Goal: Task Accomplishment & Management: Use online tool/utility

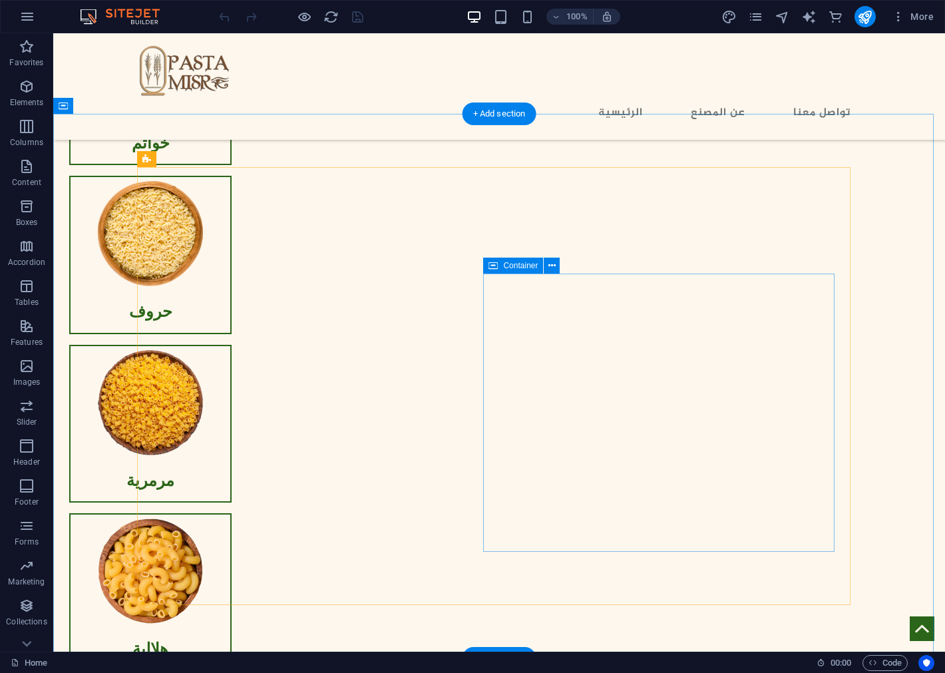
scroll to position [1478, 0]
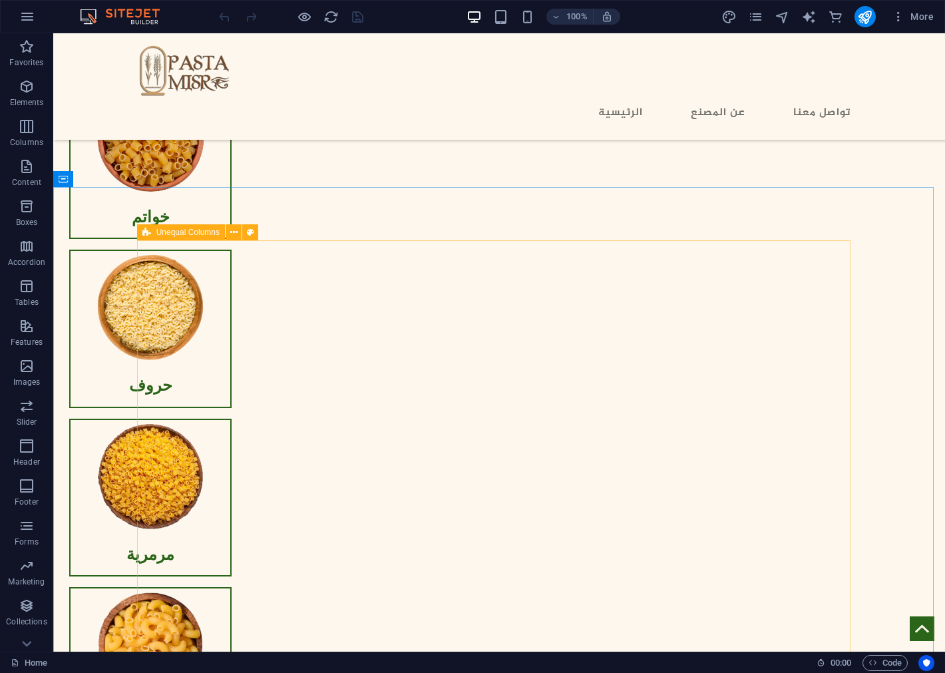
click at [174, 234] on span "Unequal Columns" at bounding box center [187, 232] width 63 height 8
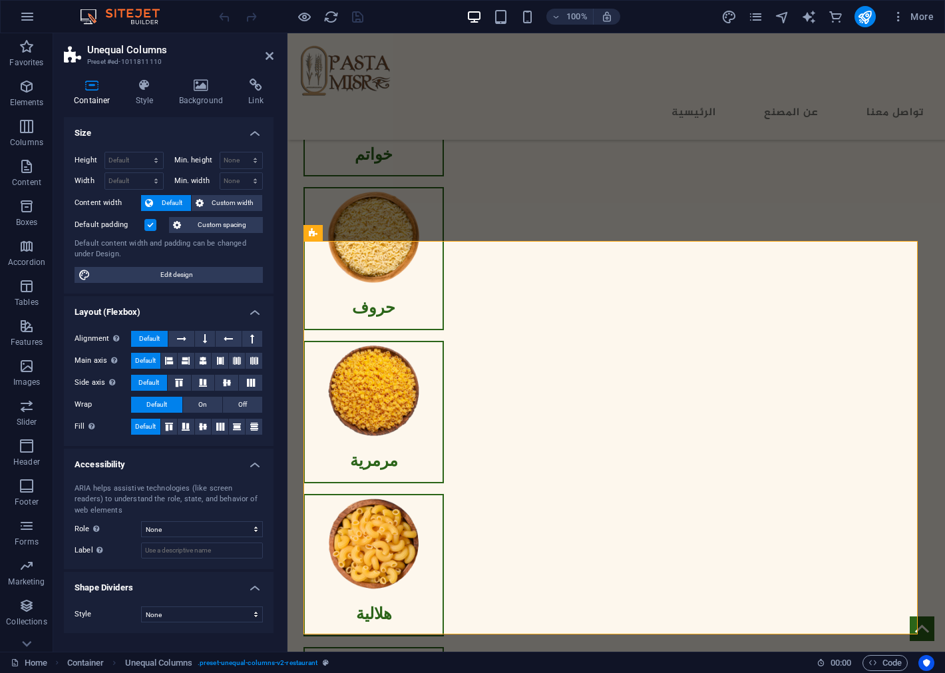
scroll to position [1425, 0]
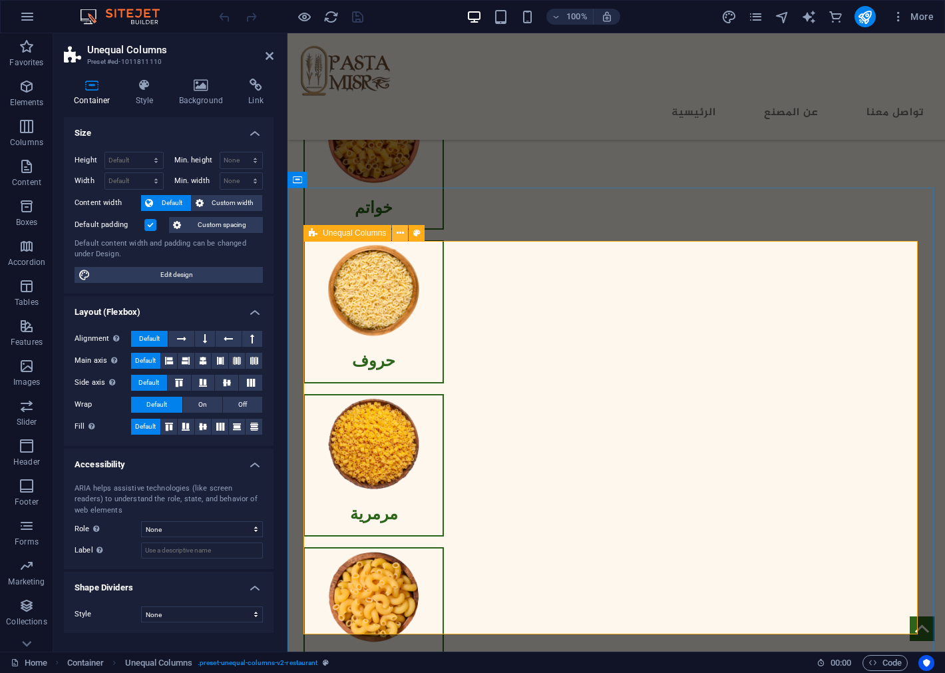
click at [397, 234] on icon at bounding box center [400, 233] width 7 height 14
click at [399, 231] on icon at bounding box center [400, 233] width 7 height 14
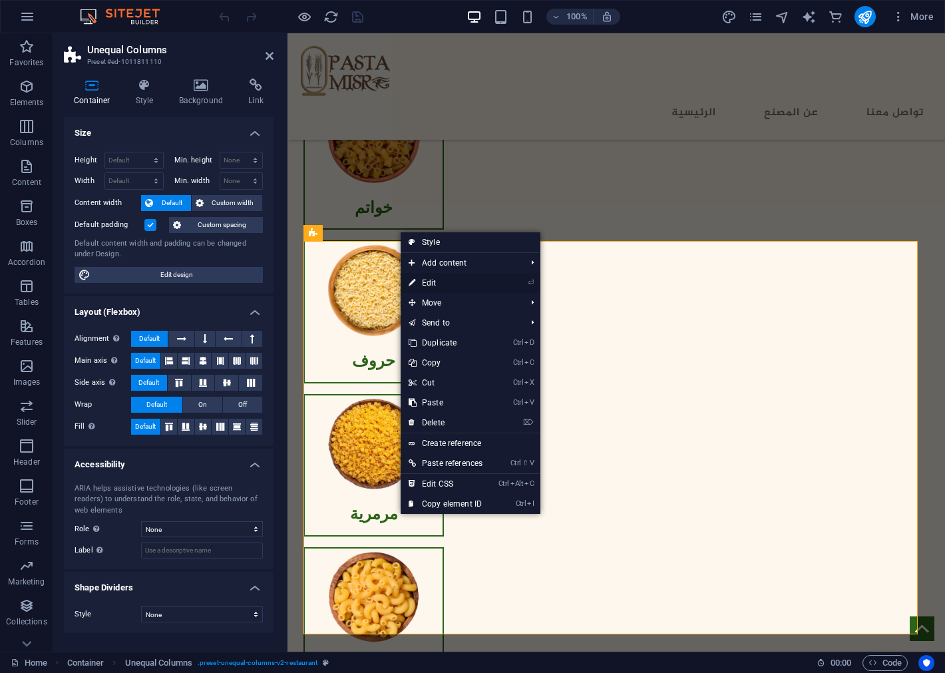
click at [469, 282] on link "⏎ Edit" at bounding box center [446, 283] width 90 height 20
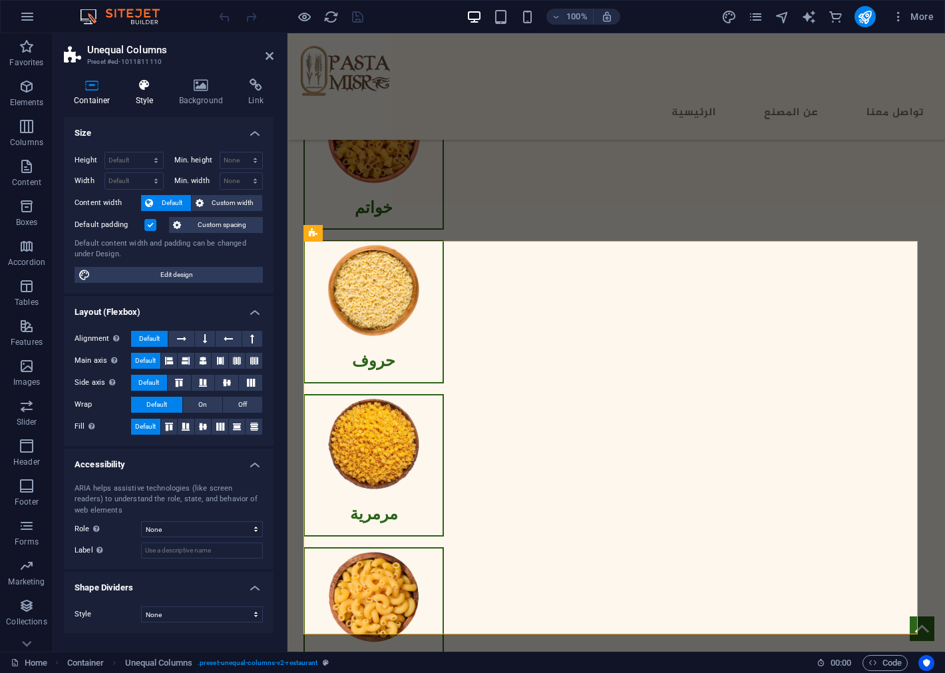
click at [147, 86] on icon at bounding box center [145, 85] width 38 height 13
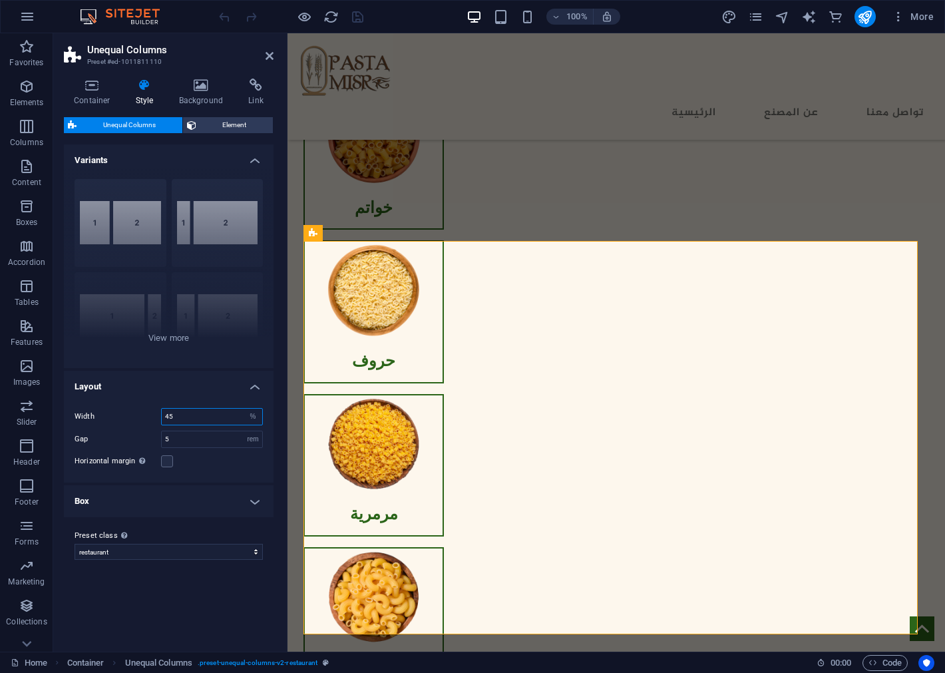
drag, startPoint x: 186, startPoint y: 414, endPoint x: 150, endPoint y: 416, distance: 36.0
click at [150, 416] on div "Width 45 px rem % vh vw" at bounding box center [169, 416] width 188 height 17
type input "50"
click at [155, 391] on h4 "Layout" at bounding box center [169, 383] width 210 height 24
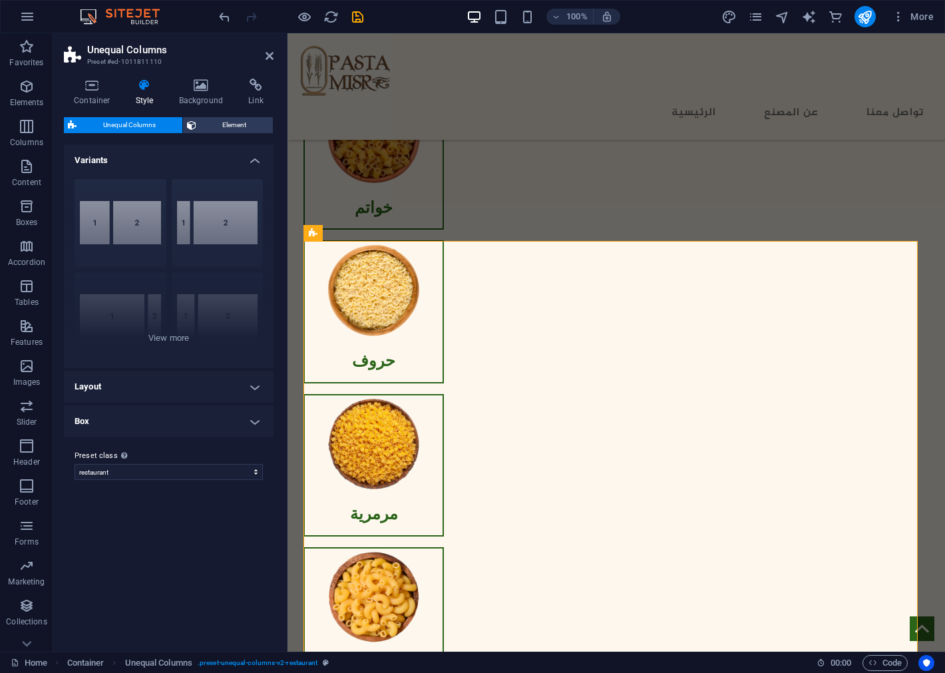
click at [202, 393] on h4 "Layout" at bounding box center [169, 387] width 210 height 32
click at [209, 502] on h4 "Box" at bounding box center [169, 501] width 210 height 32
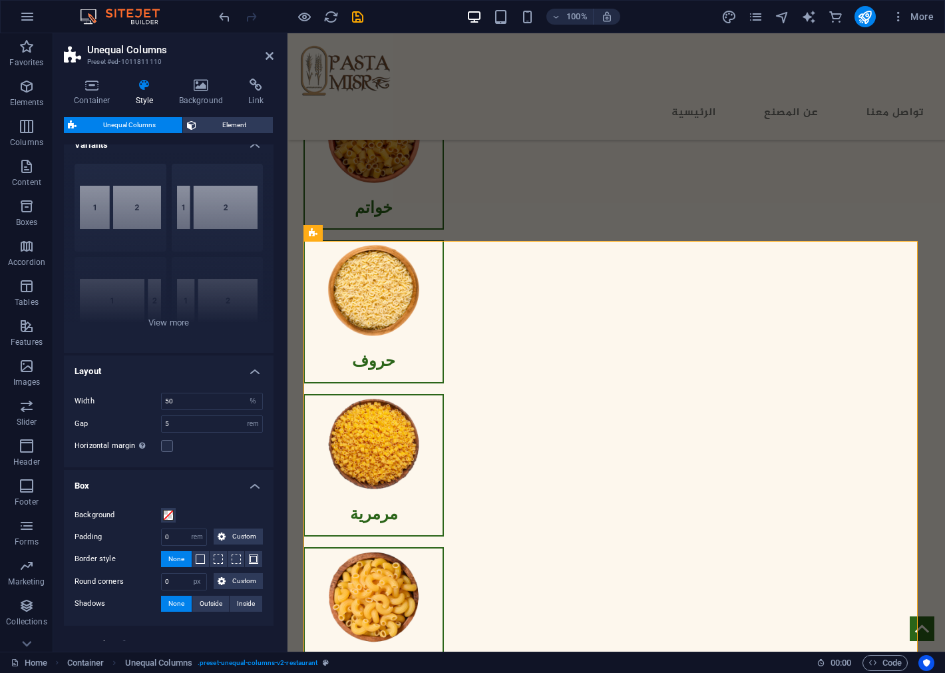
scroll to position [0, 0]
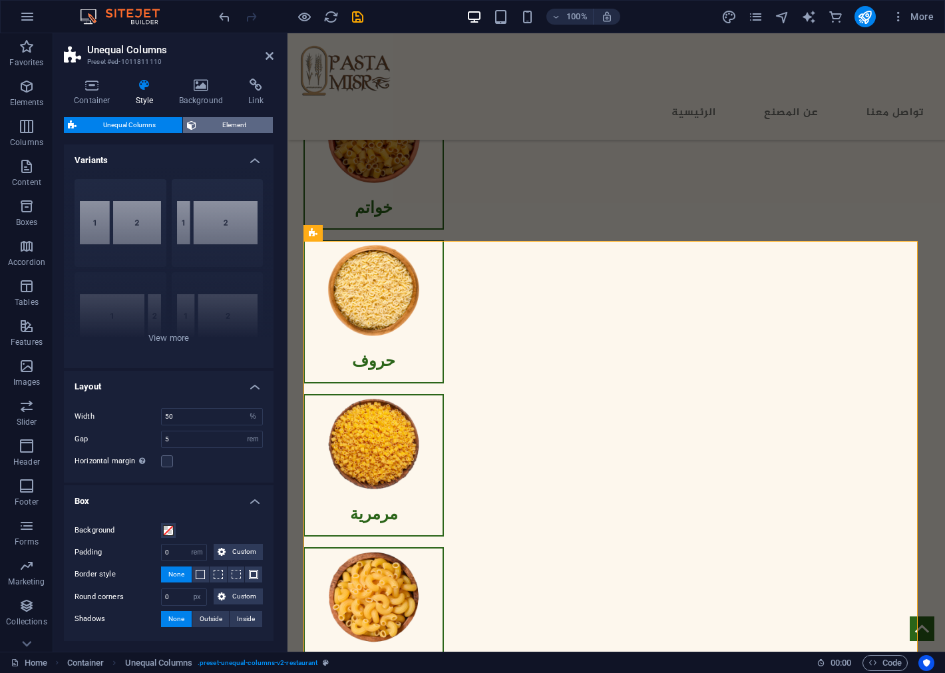
click at [215, 122] on span "Element" at bounding box center [234, 125] width 69 height 16
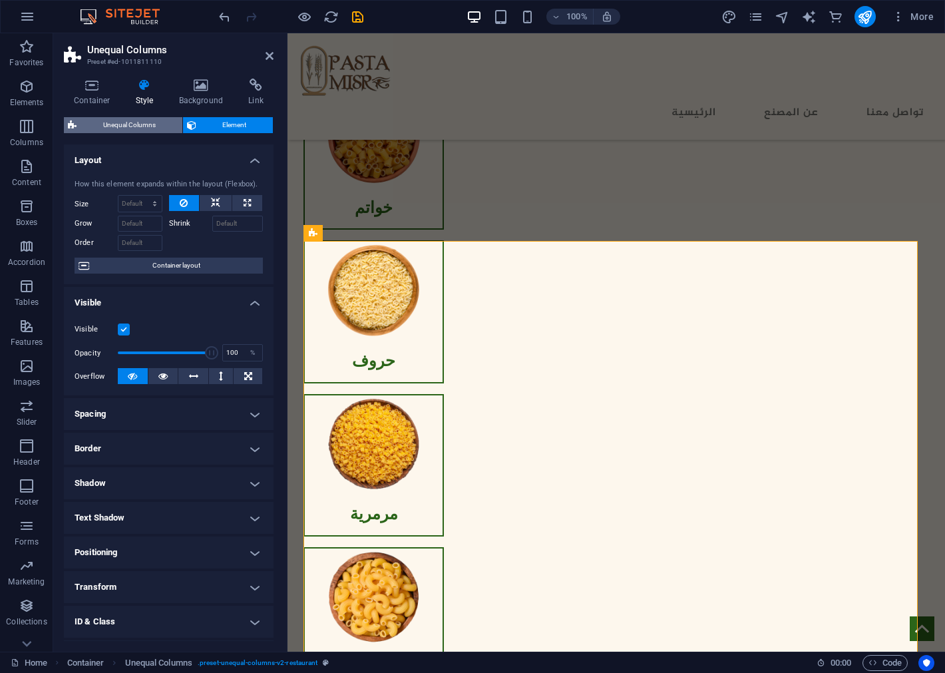
click at [135, 118] on span "Unequal Columns" at bounding box center [130, 125] width 98 height 16
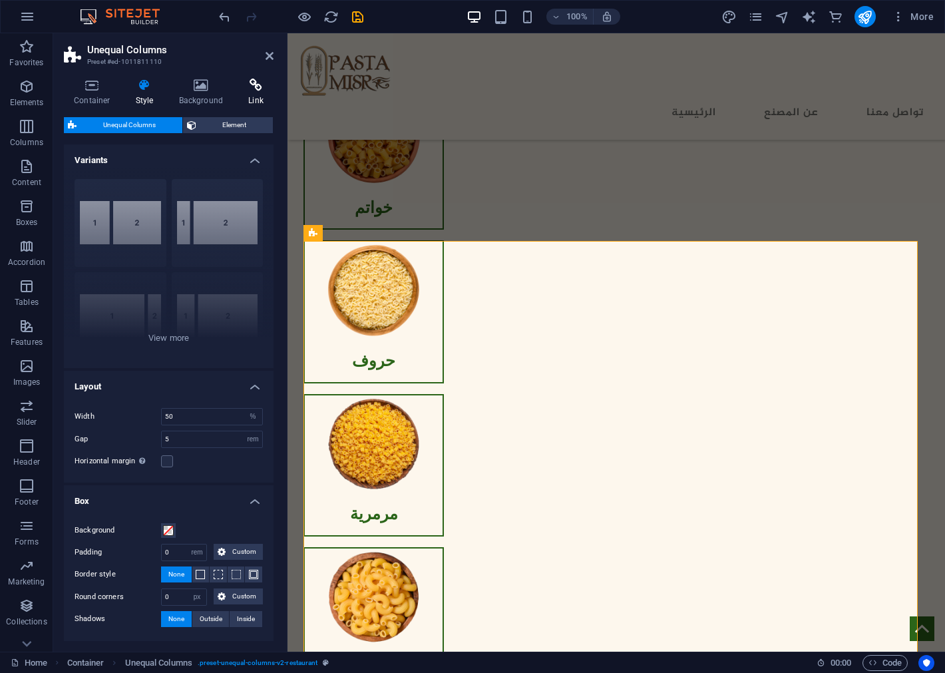
click at [248, 94] on h4 "Link" at bounding box center [255, 93] width 35 height 28
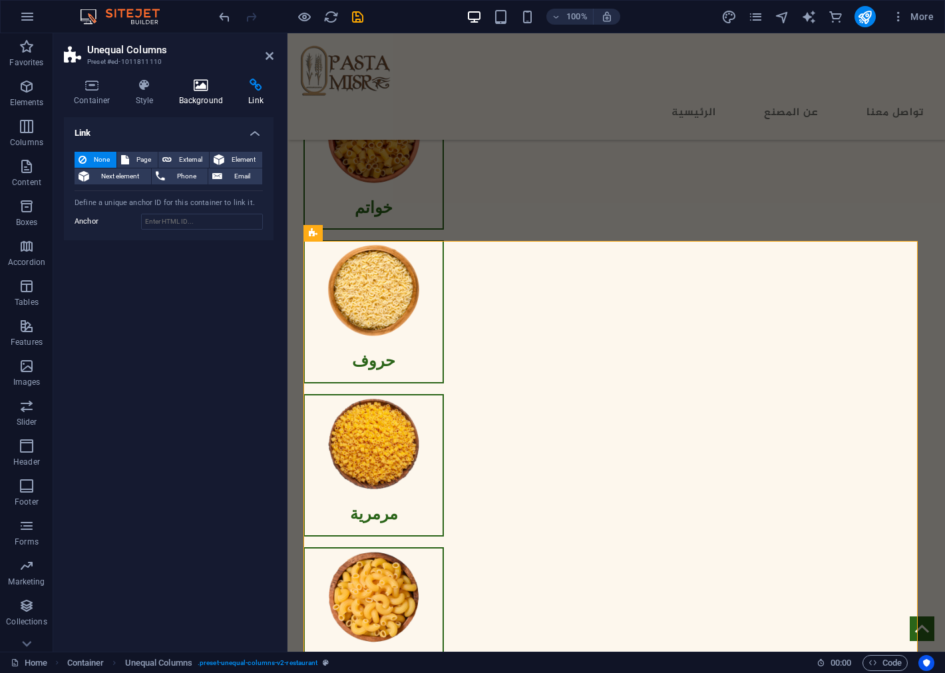
click at [194, 89] on icon at bounding box center [201, 85] width 65 height 13
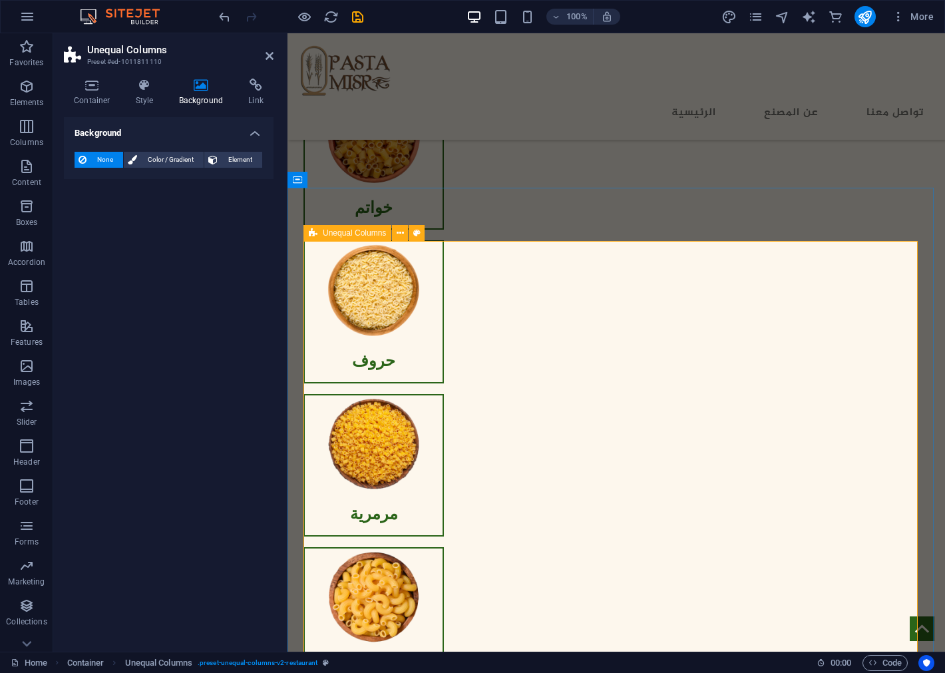
click at [94, 88] on icon at bounding box center [92, 85] width 57 height 13
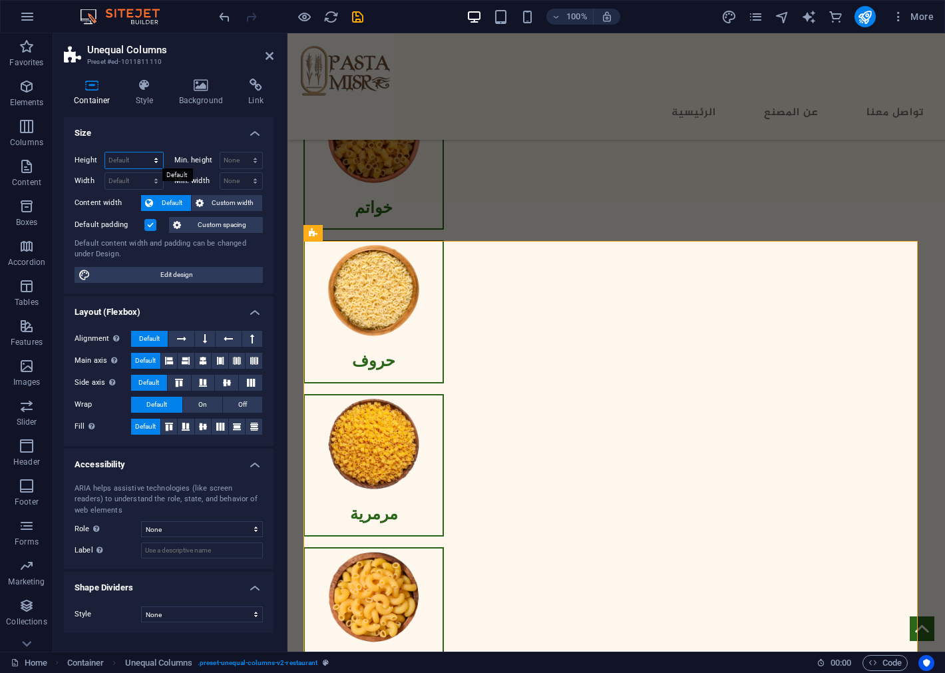
click at [126, 155] on select "Default px rem % vh vw" at bounding box center [134, 160] width 58 height 16
click at [105, 152] on select "Default px rem % vh vw" at bounding box center [134, 160] width 58 height 16
select select "DISABLED_OPTION_VALUE"
click at [250, 160] on select "None px rem % vh vw" at bounding box center [241, 160] width 43 height 16
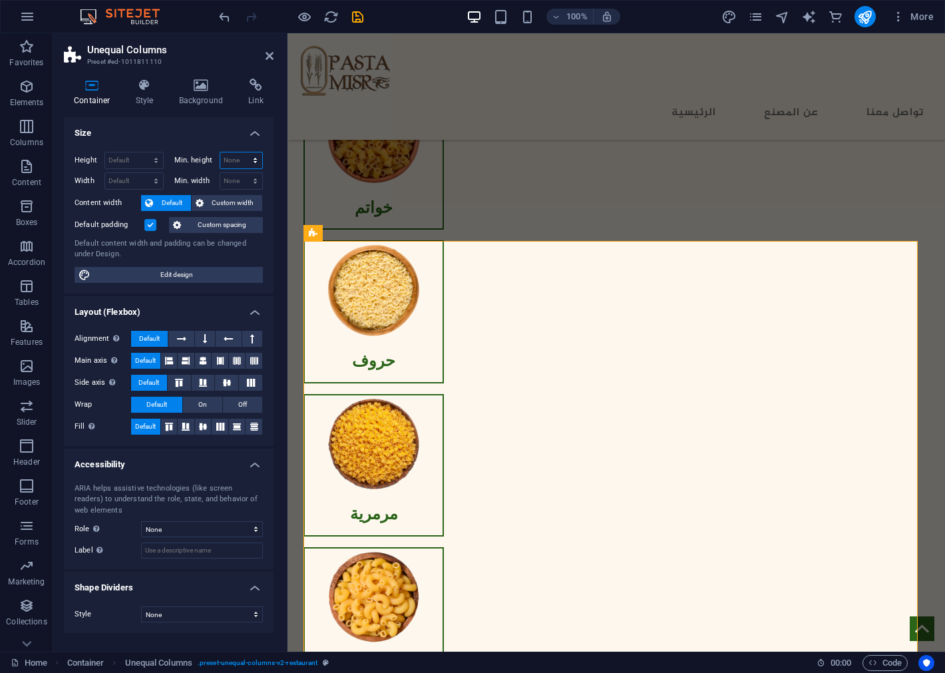
click at [240, 158] on select "None px rem % vh vw" at bounding box center [241, 160] width 43 height 16
click at [177, 275] on span "Edit design" at bounding box center [176, 275] width 164 height 16
select select "px"
select select "400"
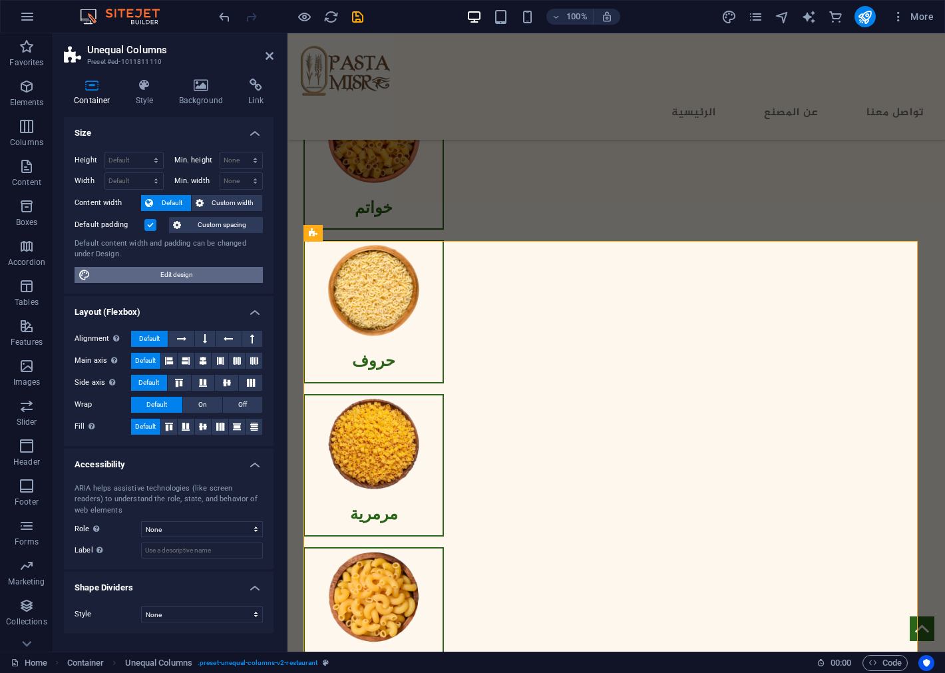
select select "px"
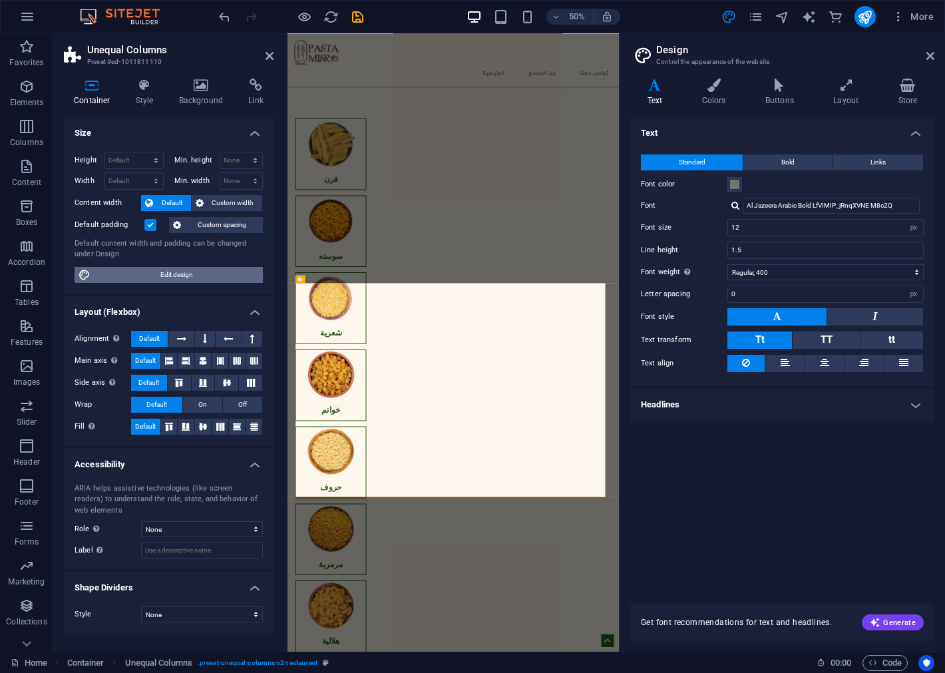
scroll to position [1711, 0]
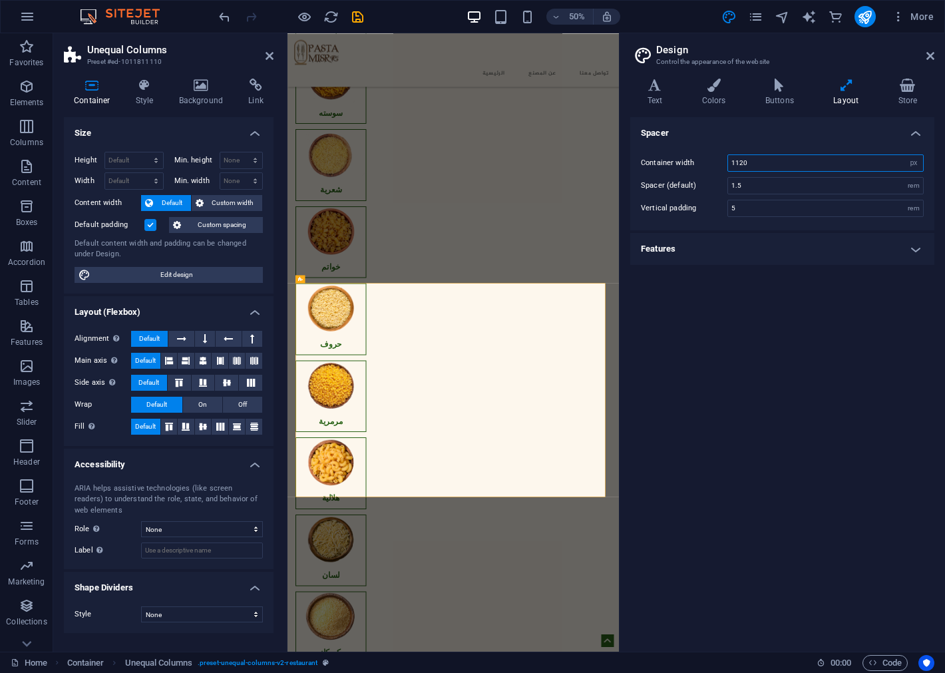
click at [736, 161] on input "1120" at bounding box center [825, 163] width 195 height 16
type input "1000"
click at [780, 142] on div "Container width 1000 rem px Spacer (default) 1.5 rem Vertical padding 5 rem" at bounding box center [781, 185] width 309 height 89
click at [761, 184] on input "1.5" at bounding box center [825, 186] width 195 height 16
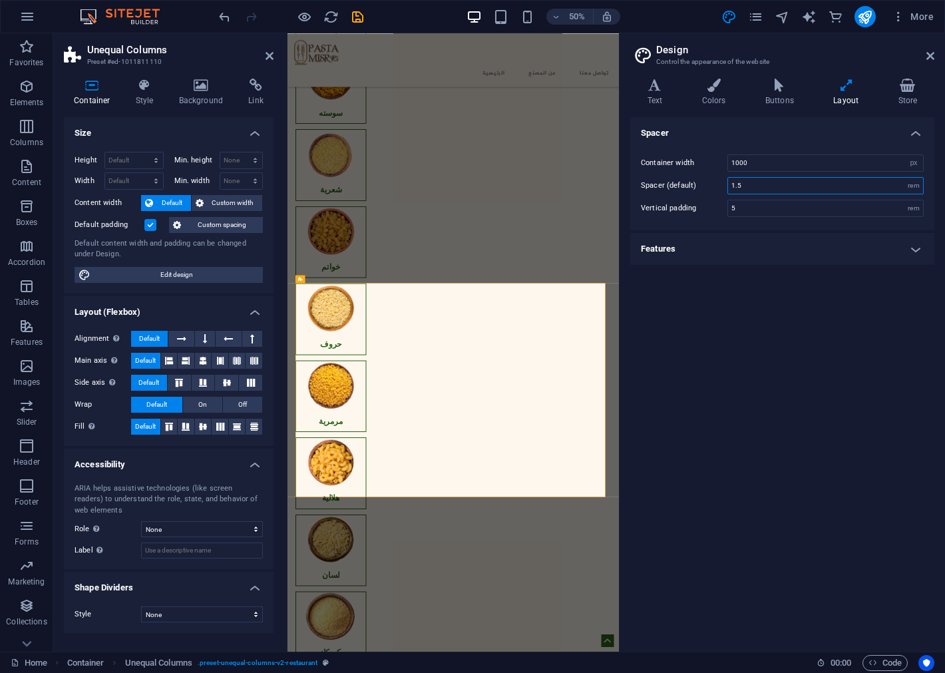
click at [761, 184] on input "1.5" at bounding box center [825, 186] width 195 height 16
type input "1"
click at [753, 309] on div "Spacer Container width 1000 rem px Spacer (default) 1 rem Vertical padding 5 re…" at bounding box center [782, 379] width 304 height 524
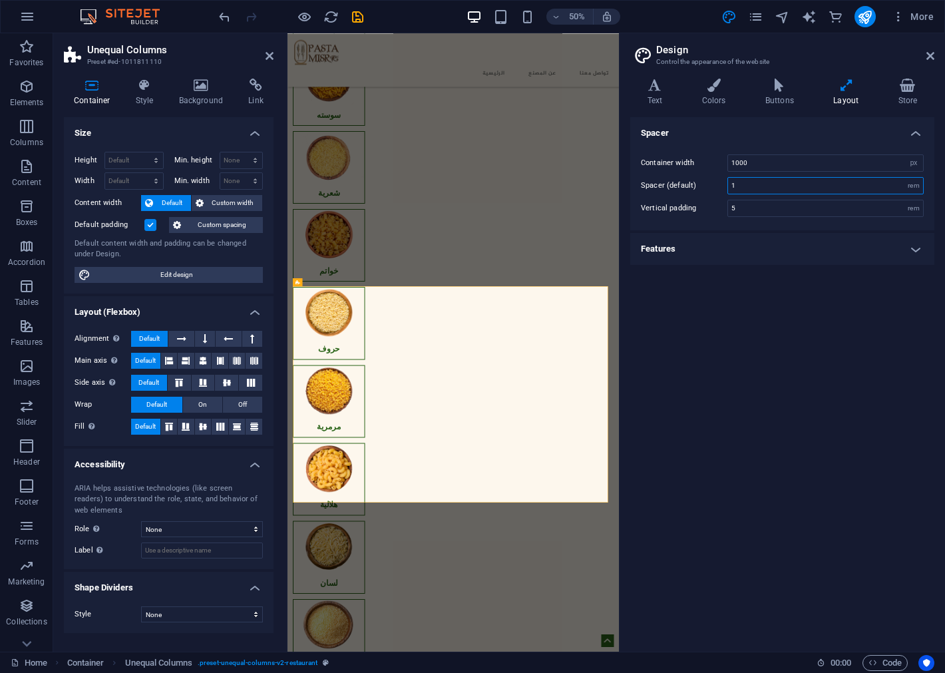
click at [752, 190] on input "1" at bounding box center [825, 186] width 195 height 16
click at [752, 165] on input "1000" at bounding box center [825, 163] width 195 height 16
click at [722, 369] on div "Spacer Container width 800 rem px Spacer (default) 1 rem Vertical padding 5 rem…" at bounding box center [782, 379] width 304 height 524
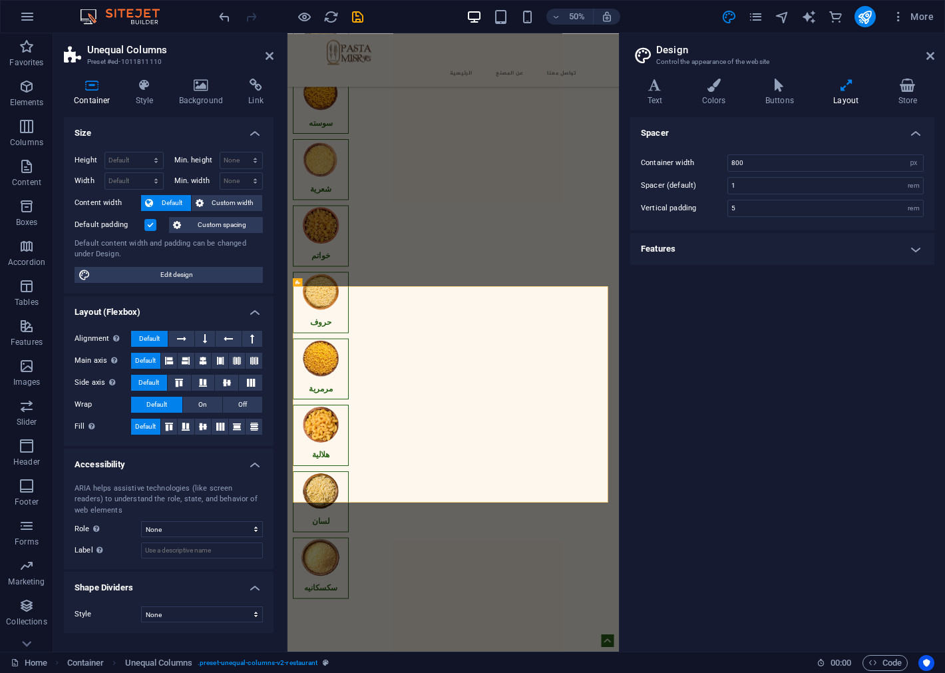
scroll to position [1601, 0]
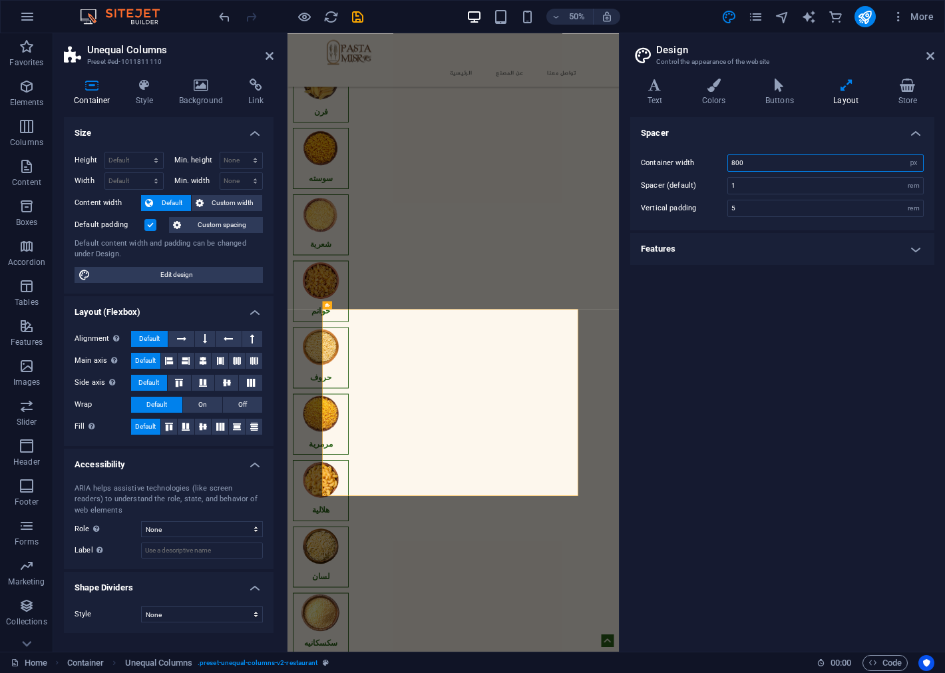
click at [739, 156] on input "800" at bounding box center [825, 163] width 195 height 16
click at [739, 156] on input "100" at bounding box center [825, 163] width 195 height 16
type input "100"
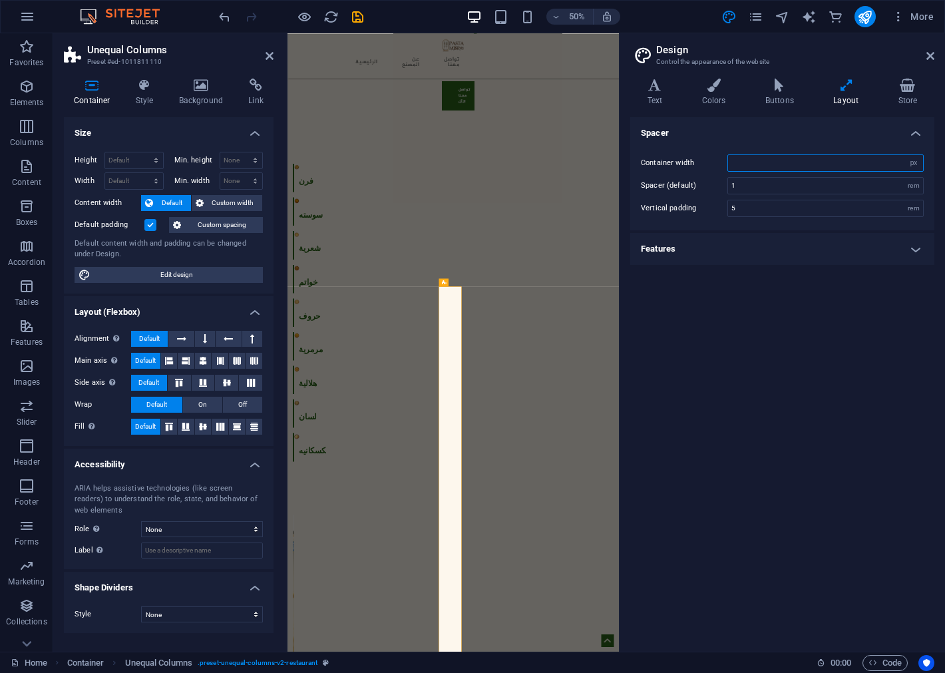
click at [745, 160] on input "number" at bounding box center [825, 163] width 195 height 16
click at [800, 325] on div "Spacer Container width 1100 rem px Spacer (default) 1 rem Vertical padding 5 re…" at bounding box center [782, 379] width 304 height 524
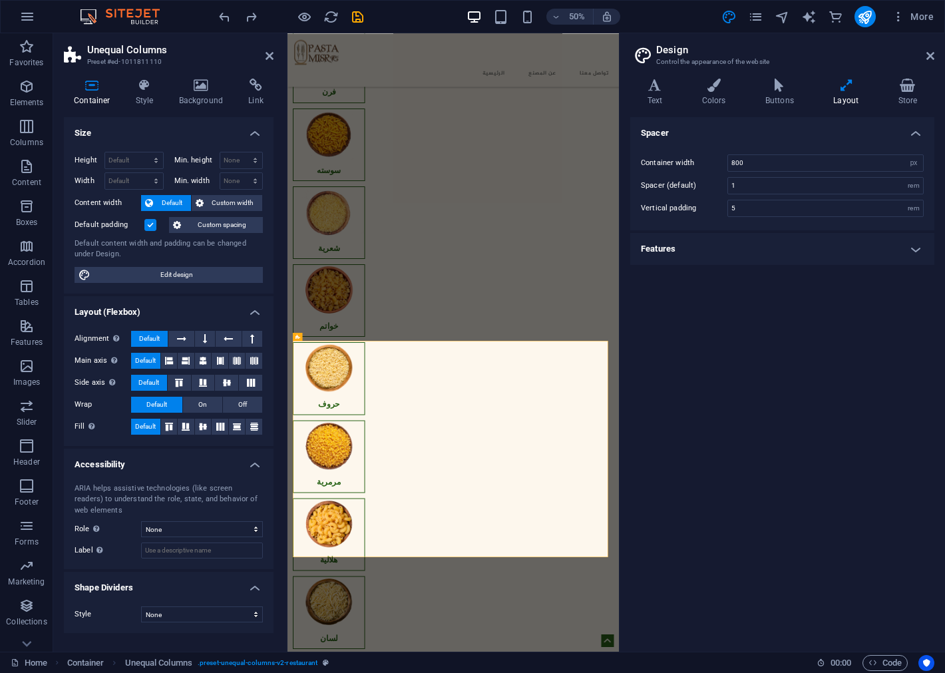
type input "1000"
type input "1.5"
type input "1120"
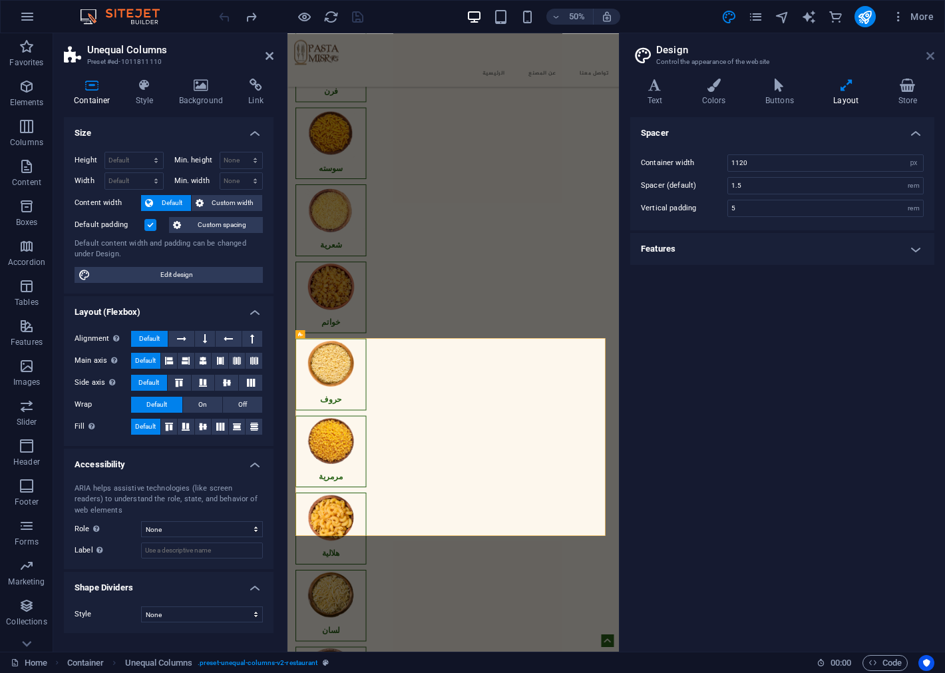
click at [927, 52] on icon at bounding box center [930, 56] width 8 height 11
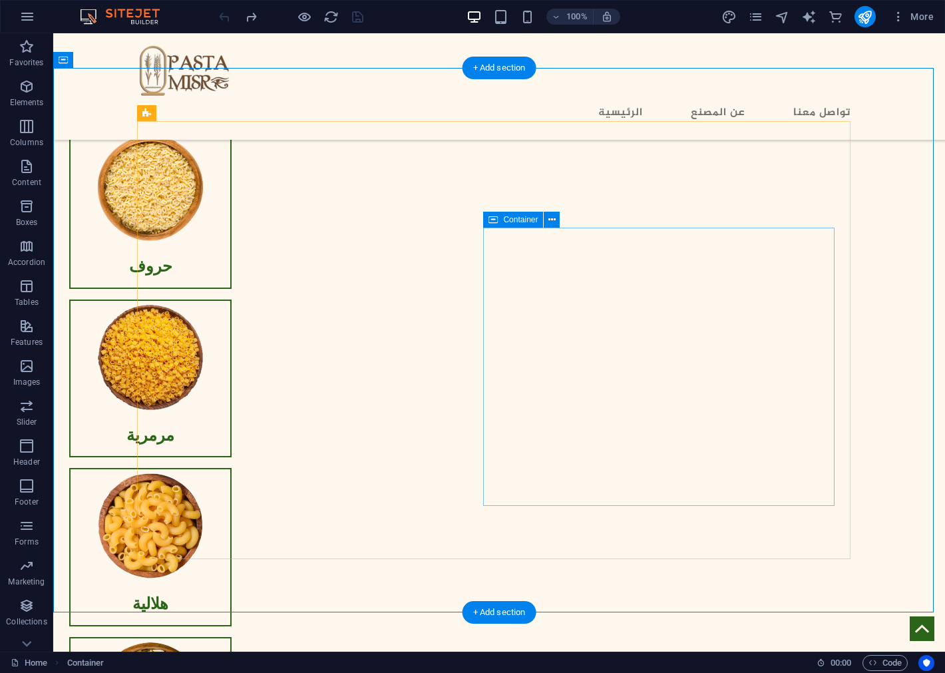
scroll to position [1449, 0]
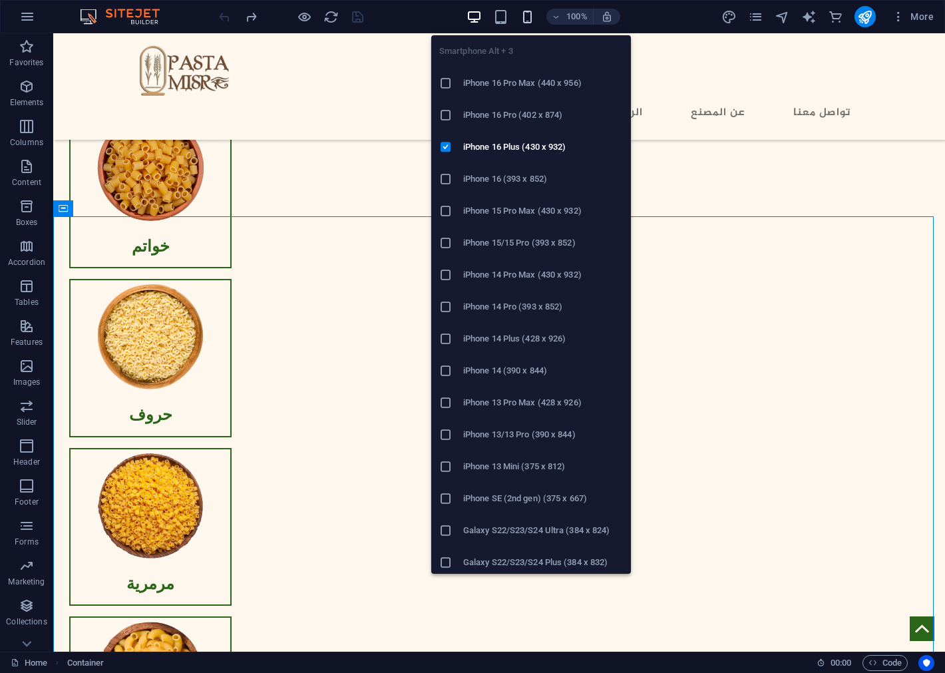
click at [528, 19] on icon "button" at bounding box center [527, 16] width 15 height 15
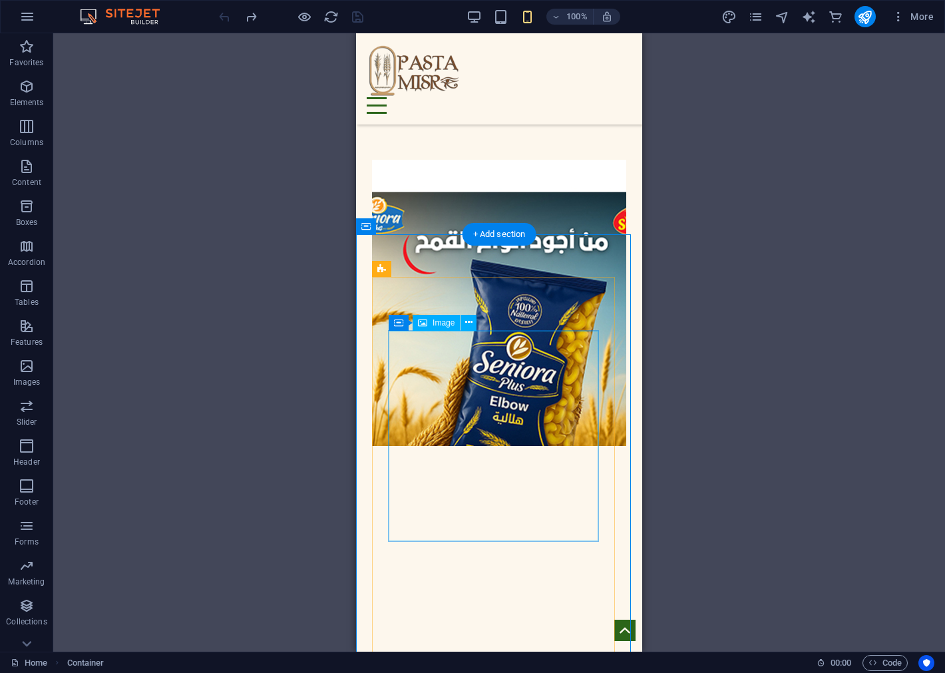
scroll to position [1745, 0]
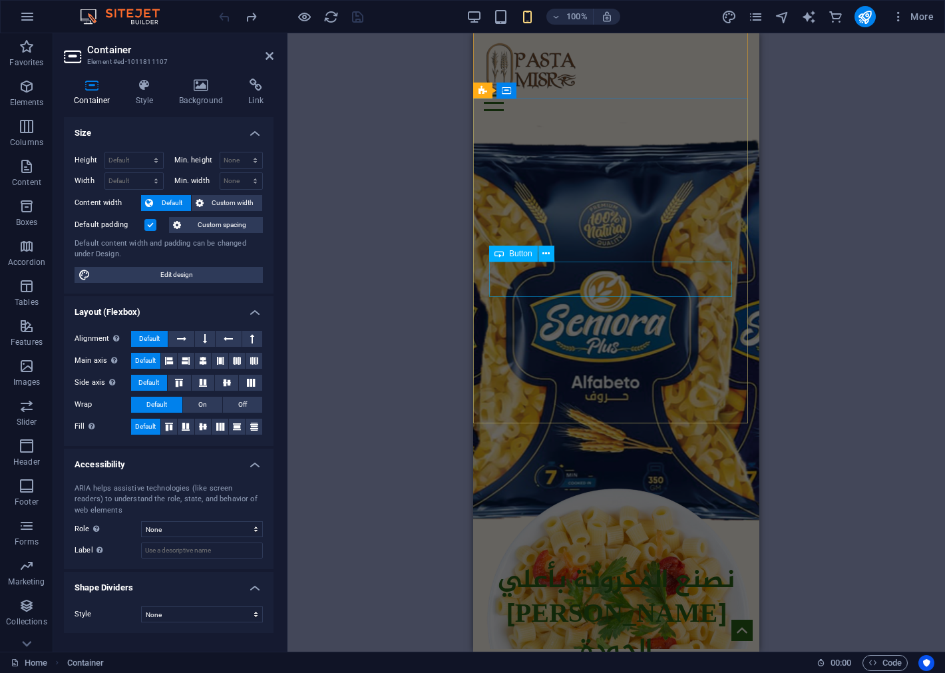
scroll to position [0, 0]
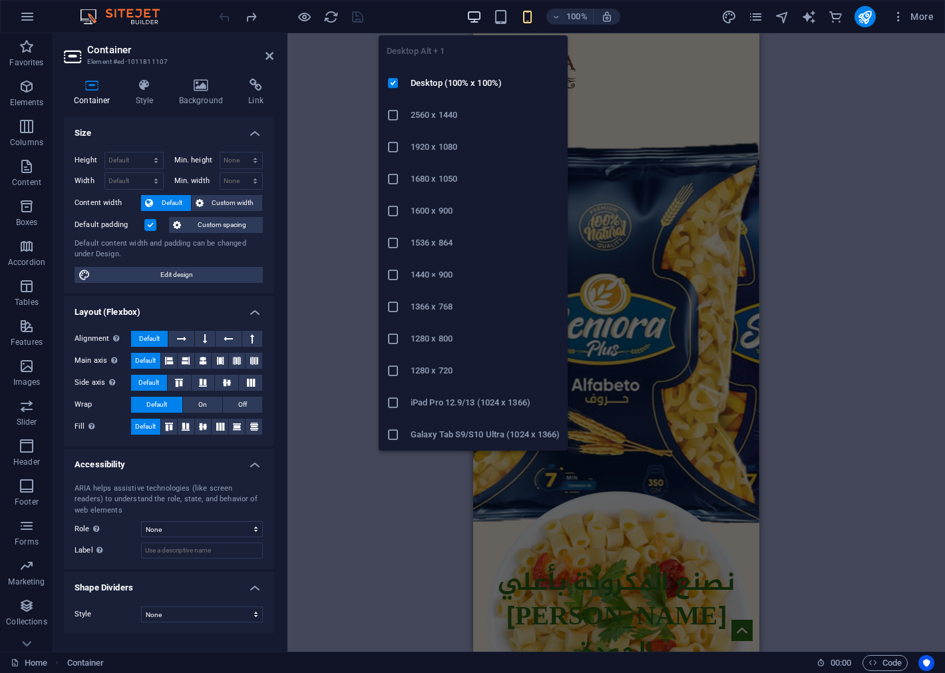
click at [473, 19] on icon "button" at bounding box center [473, 16] width 15 height 15
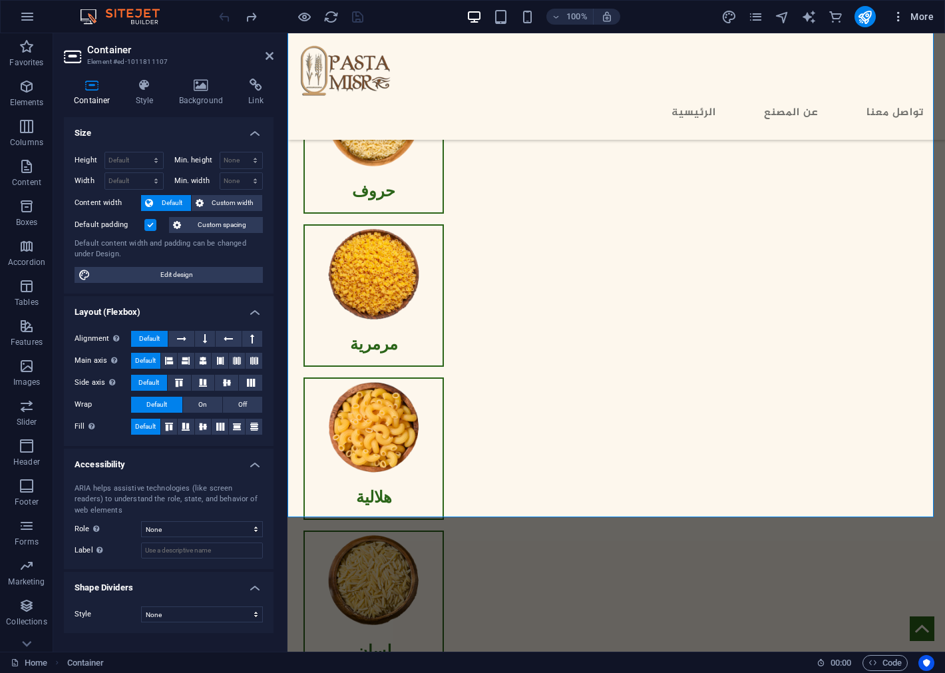
click at [909, 18] on span "More" at bounding box center [913, 16] width 42 height 13
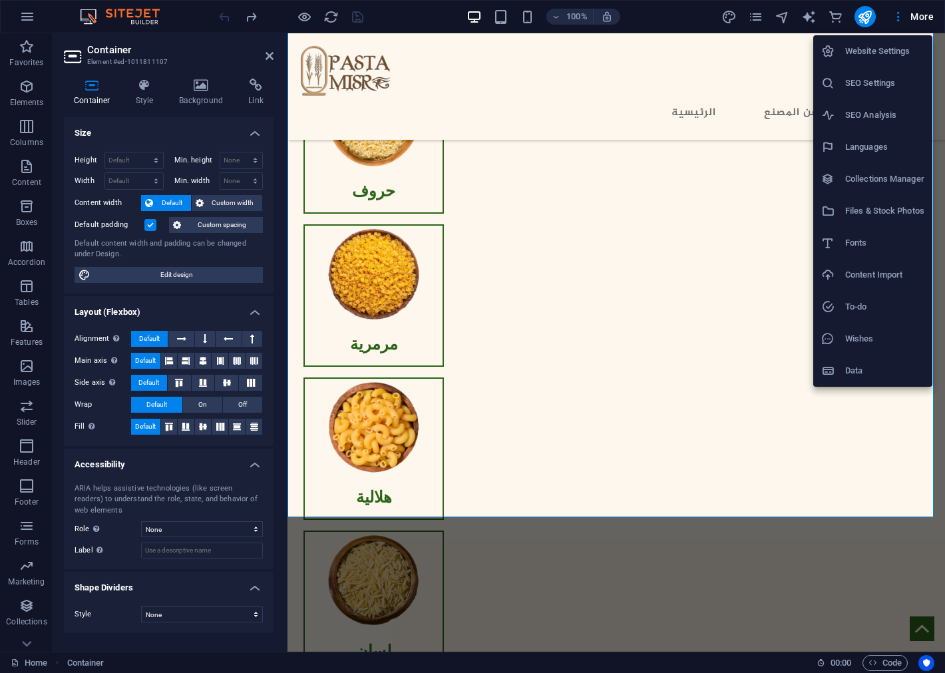
click at [899, 45] on h6 "Website Settings" at bounding box center [884, 51] width 79 height 16
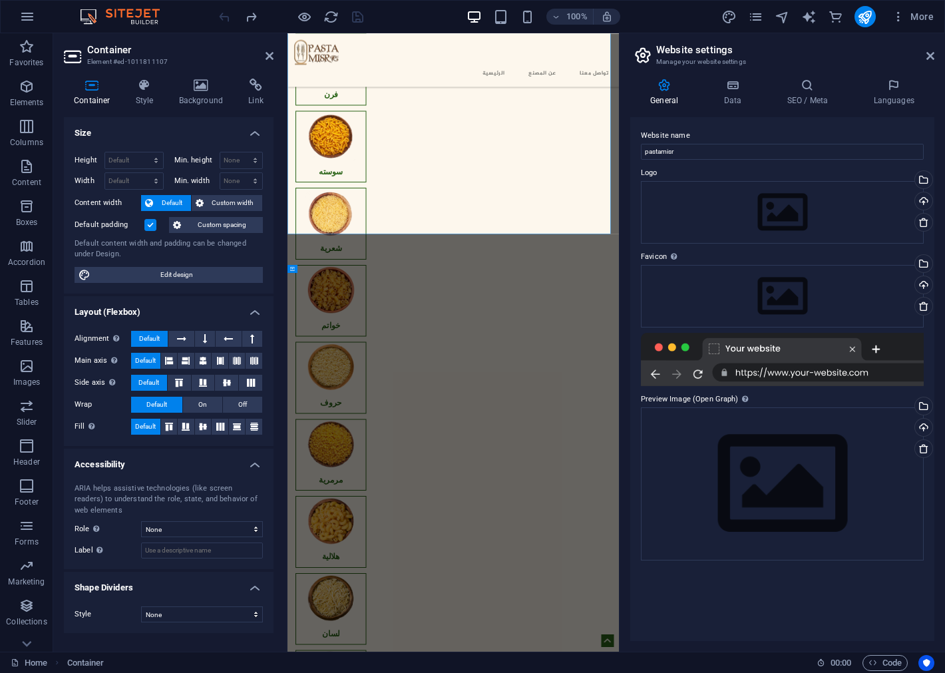
scroll to position [1679, 0]
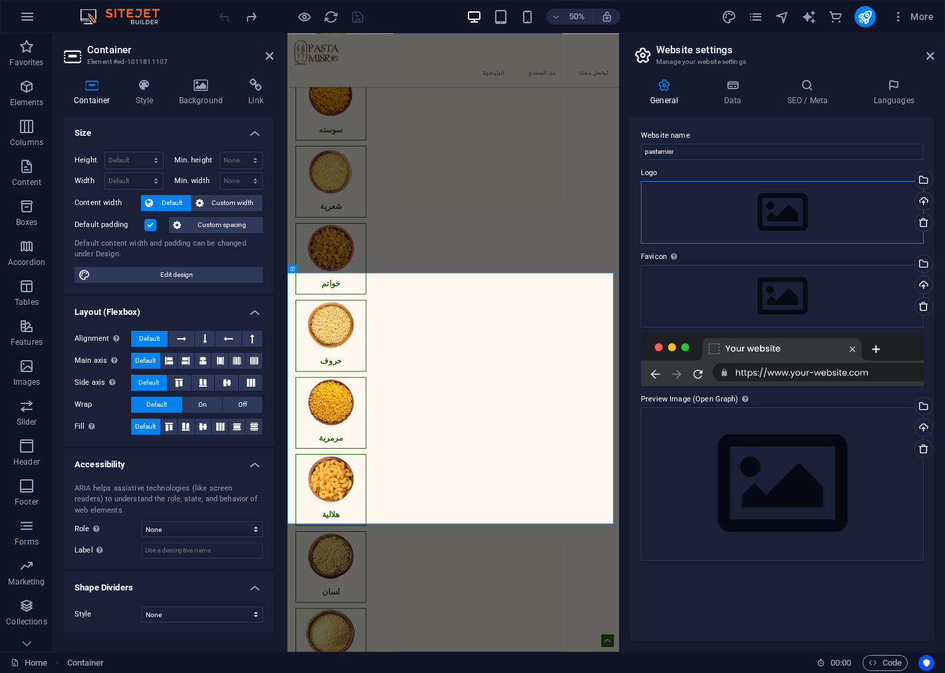
click at [774, 214] on div "Drag files here, click to choose files or select files from Files or our free s…" at bounding box center [782, 212] width 283 height 63
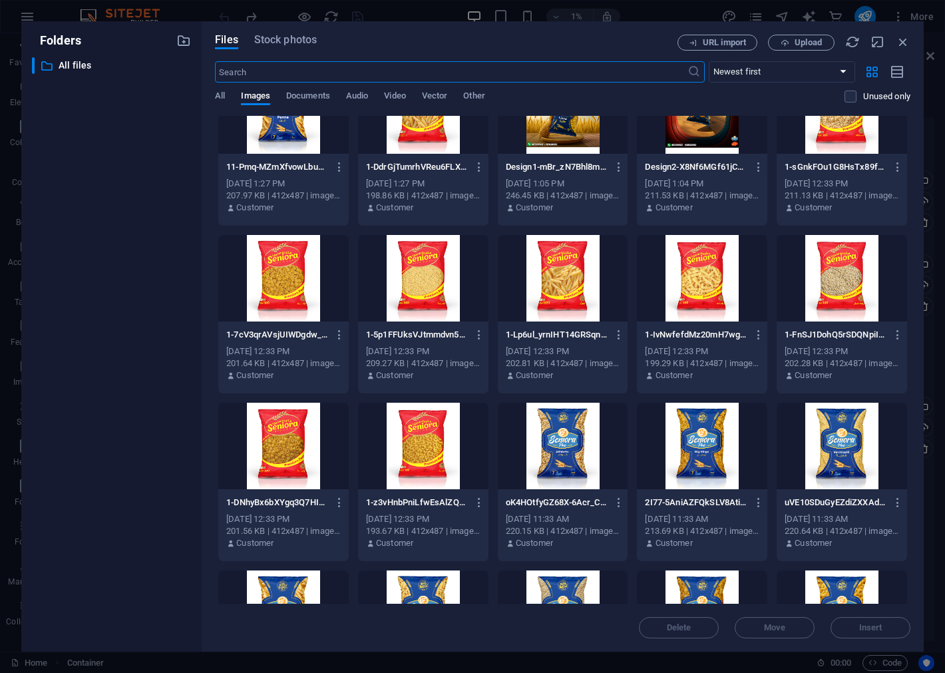
scroll to position [0, 0]
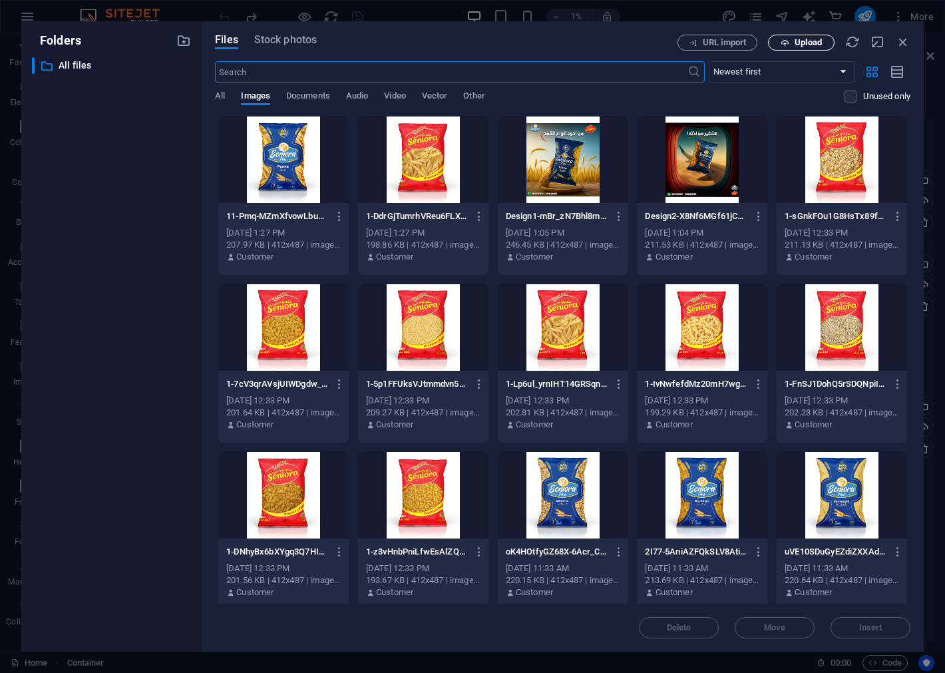
click at [787, 43] on icon "button" at bounding box center [784, 43] width 9 height 9
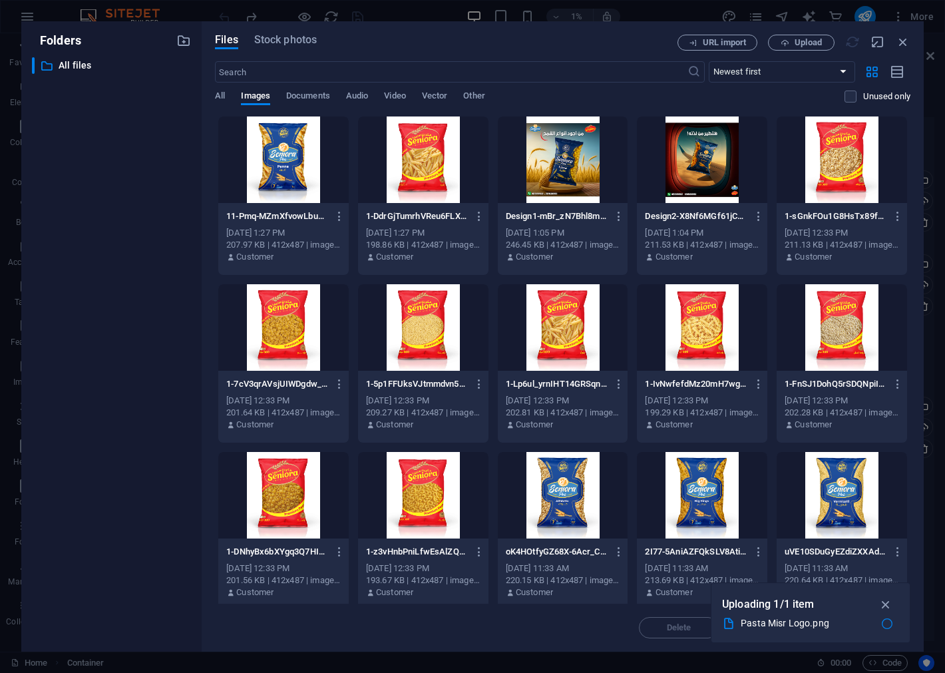
scroll to position [1679, 0]
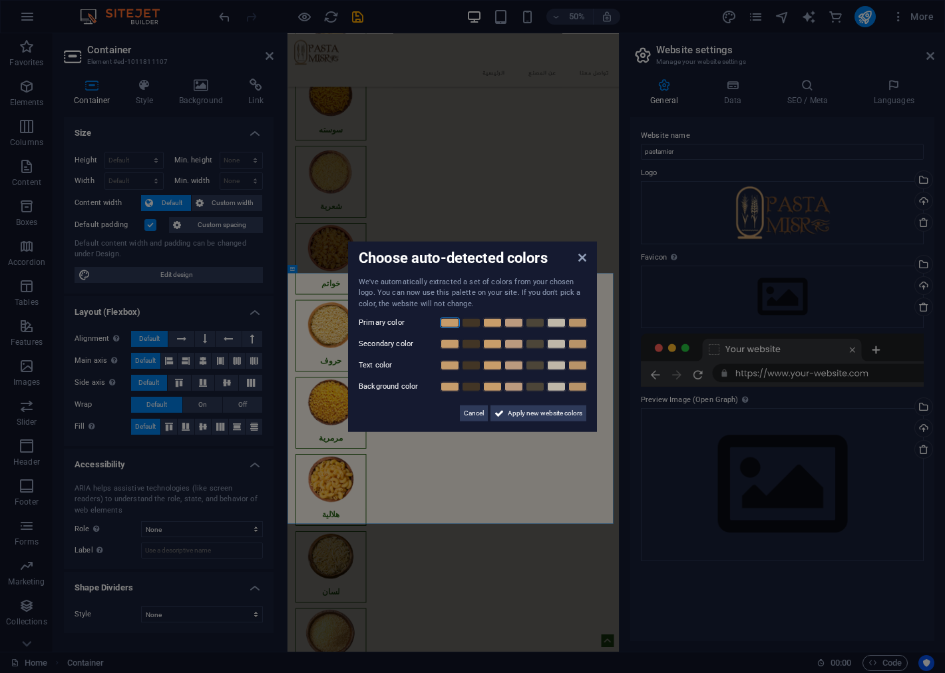
click at [452, 325] on link at bounding box center [450, 322] width 20 height 11
click at [474, 323] on link at bounding box center [471, 322] width 20 height 11
click at [450, 324] on link at bounding box center [450, 322] width 20 height 11
click at [471, 345] on link at bounding box center [471, 344] width 20 height 11
click at [579, 259] on icon at bounding box center [582, 256] width 8 height 11
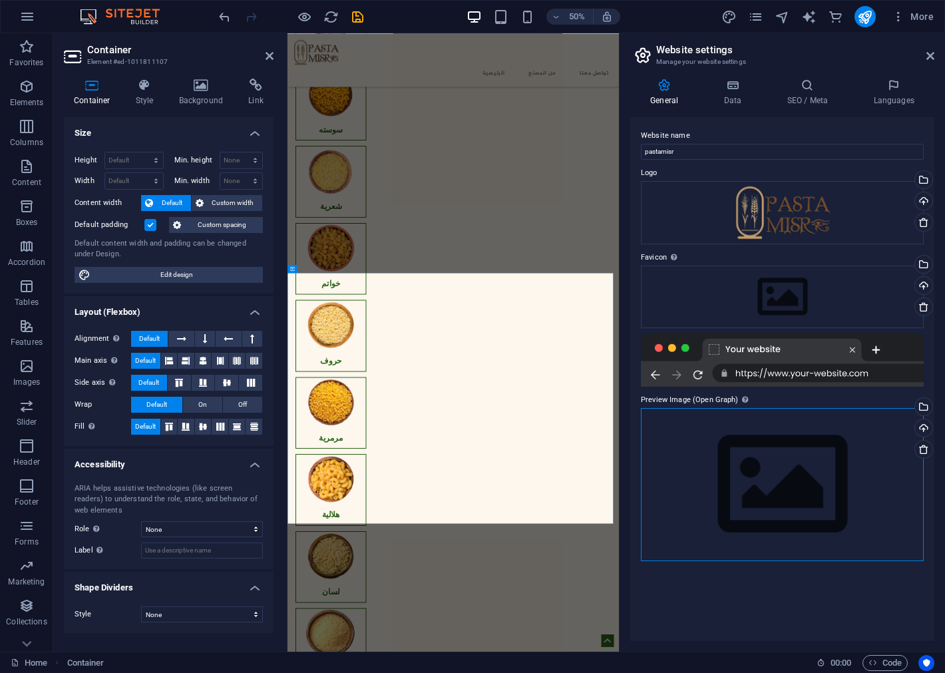
click at [794, 468] on div "Drag files here, click to choose files or select files from Files or our free s…" at bounding box center [782, 484] width 283 height 152
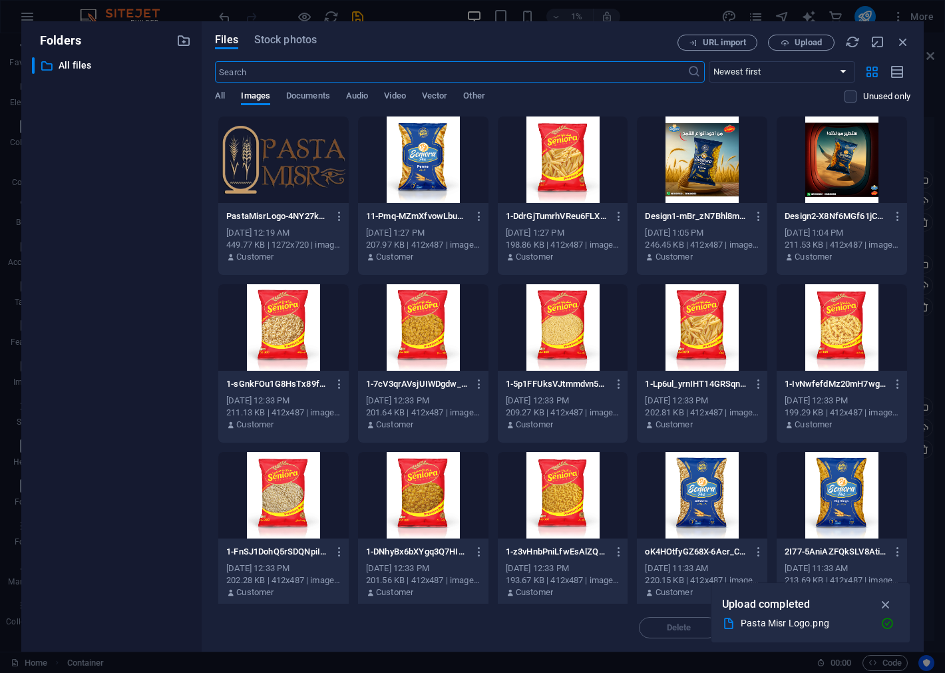
click at [256, 164] on div at bounding box center [283, 159] width 130 height 86
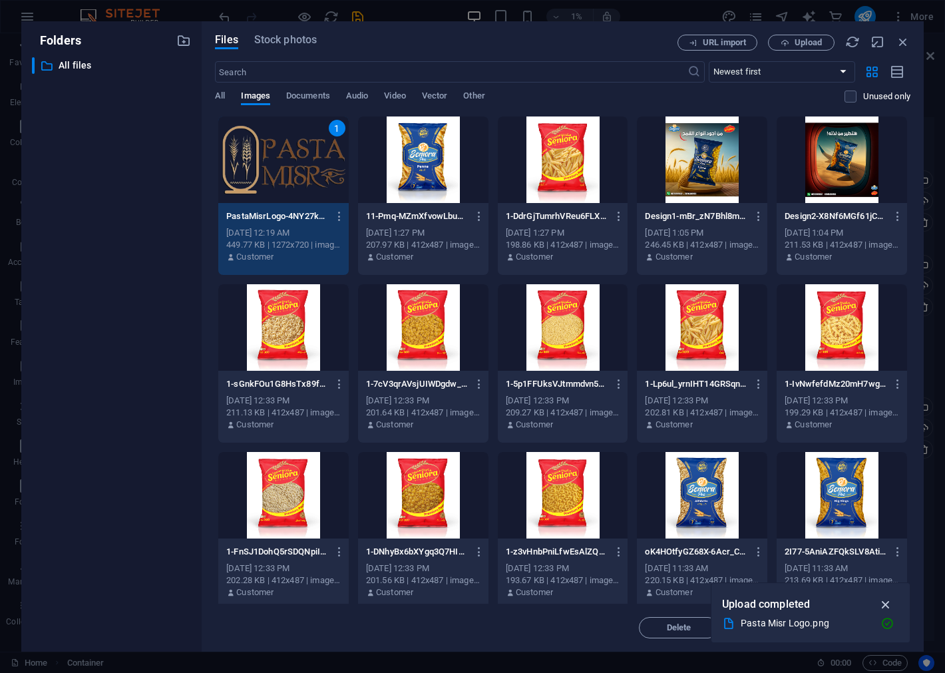
click at [886, 601] on icon "button" at bounding box center [885, 604] width 15 height 15
click at [856, 626] on span "Insert" at bounding box center [870, 627] width 69 height 8
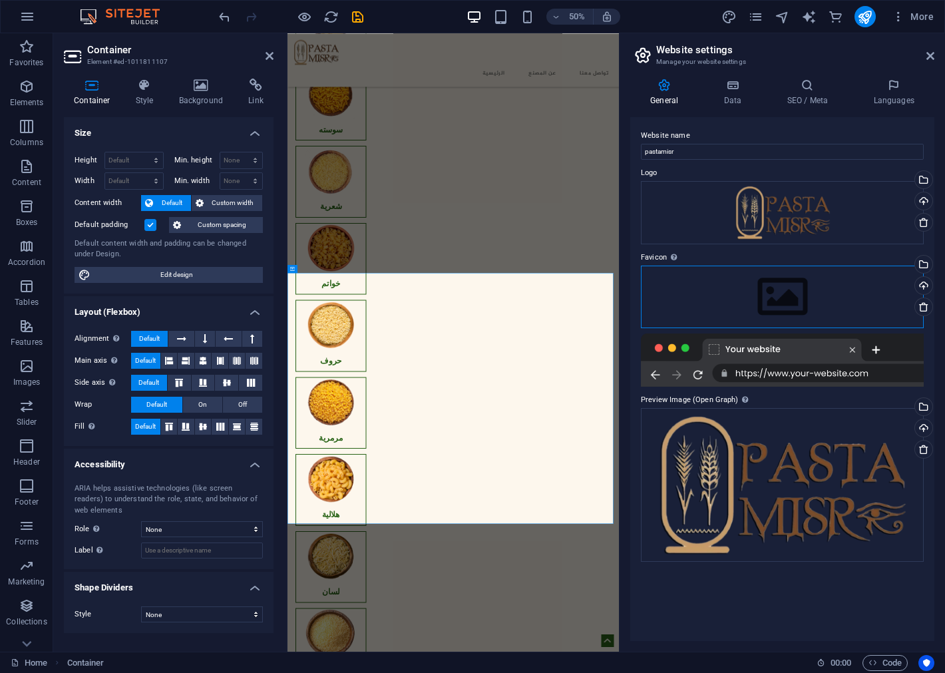
click at [776, 297] on div "Drag files here, click to choose files or select files from Files or our free s…" at bounding box center [782, 296] width 283 height 63
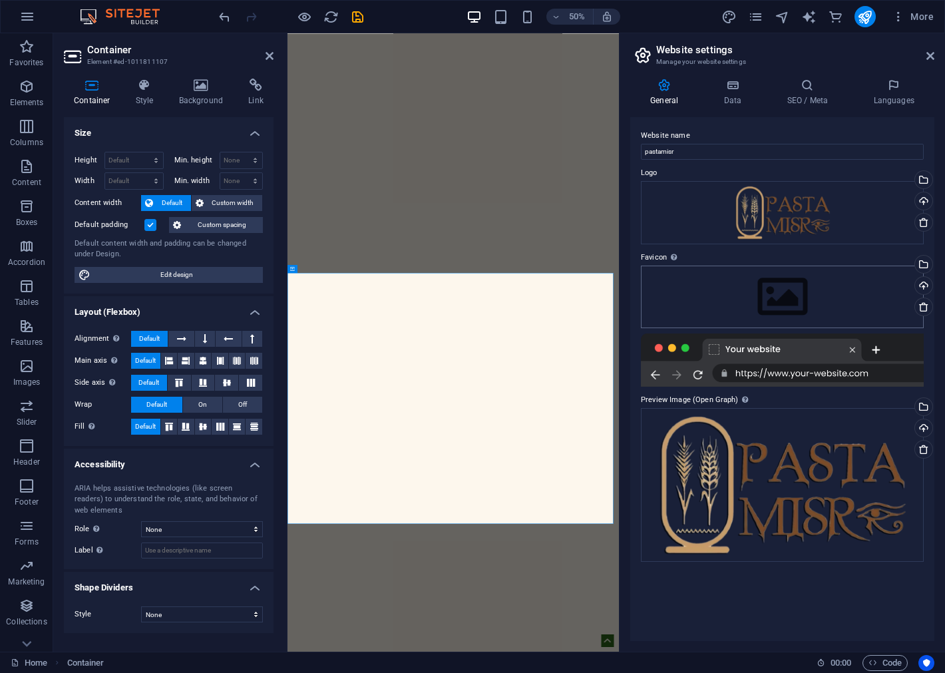
scroll to position [0, 0]
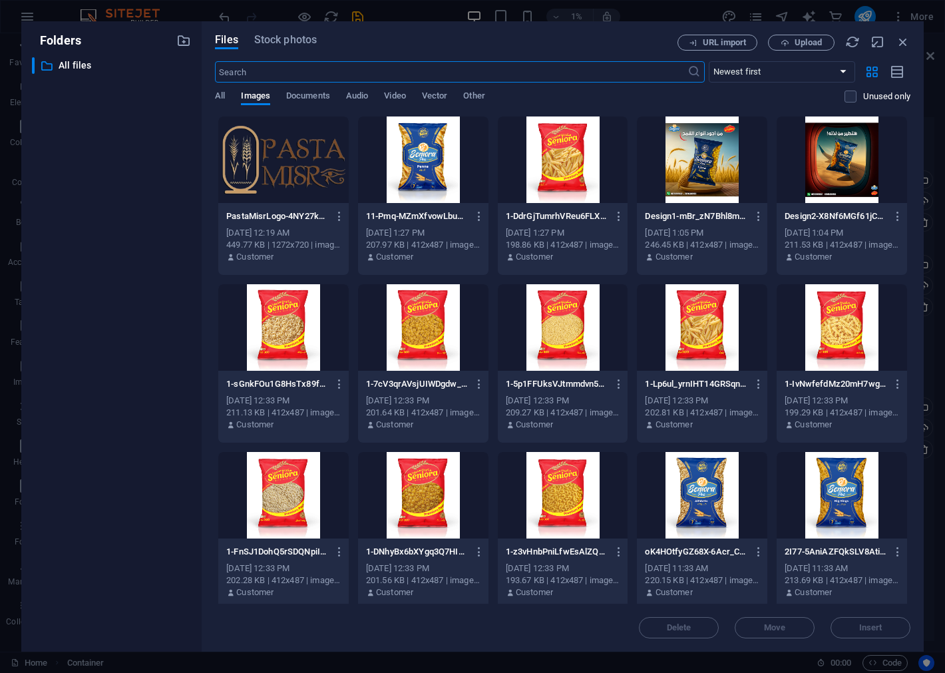
click at [315, 175] on div at bounding box center [283, 159] width 130 height 86
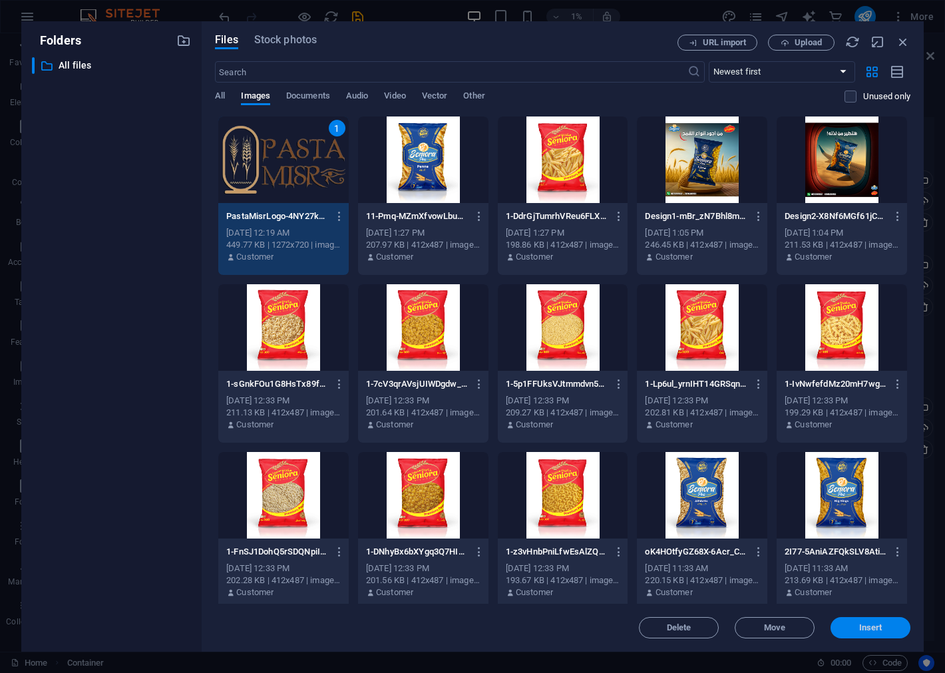
click at [863, 623] on span "Insert" at bounding box center [870, 627] width 23 height 8
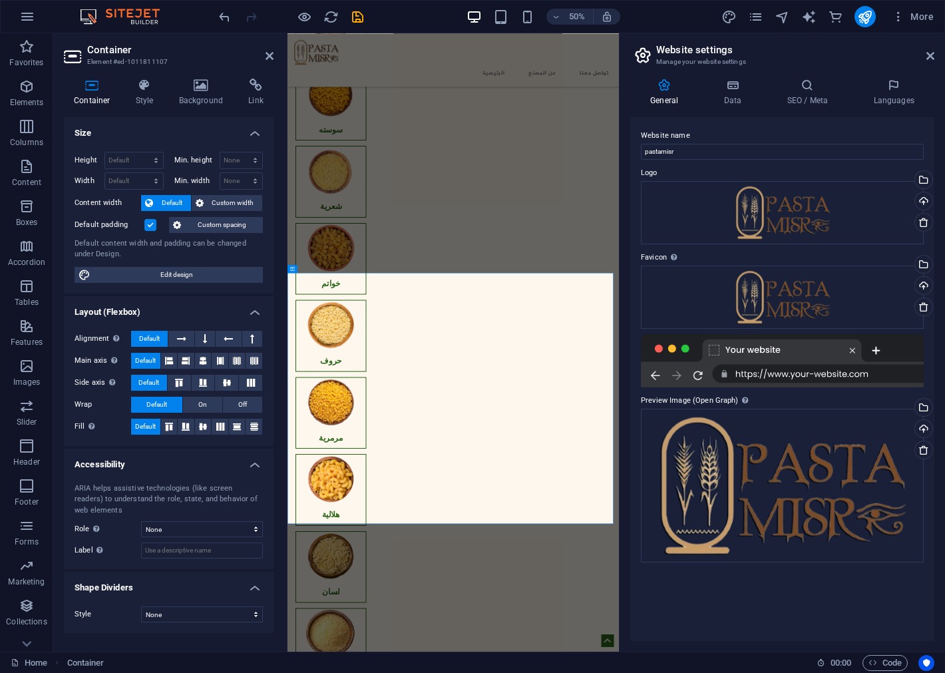
click at [806, 595] on div "Website name pastamisr Logo Drag files here, click to choose files or select fi…" at bounding box center [782, 379] width 304 height 524
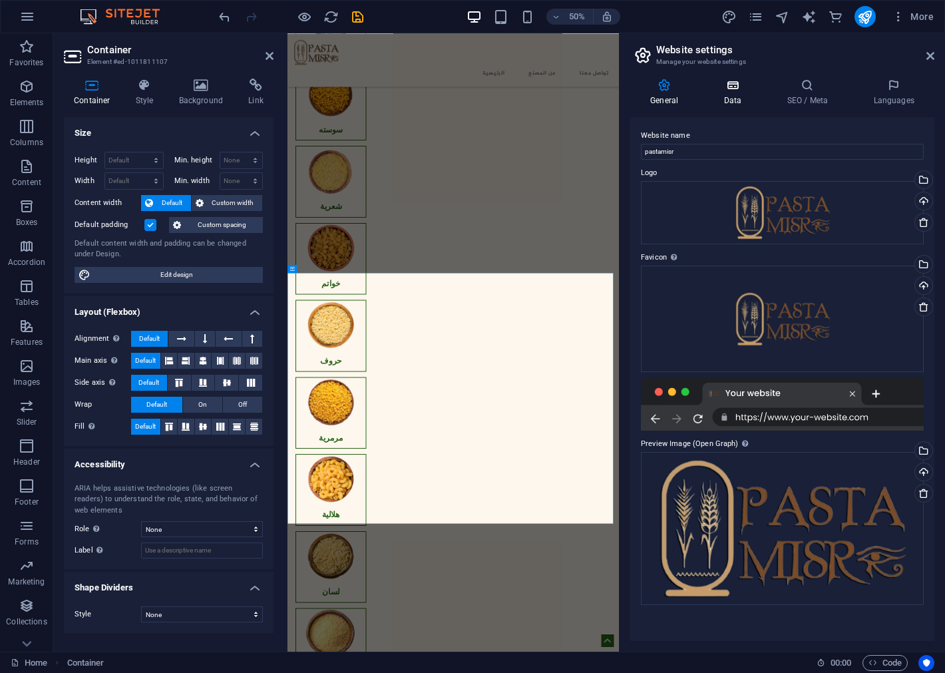
click at [729, 85] on icon at bounding box center [732, 85] width 58 height 13
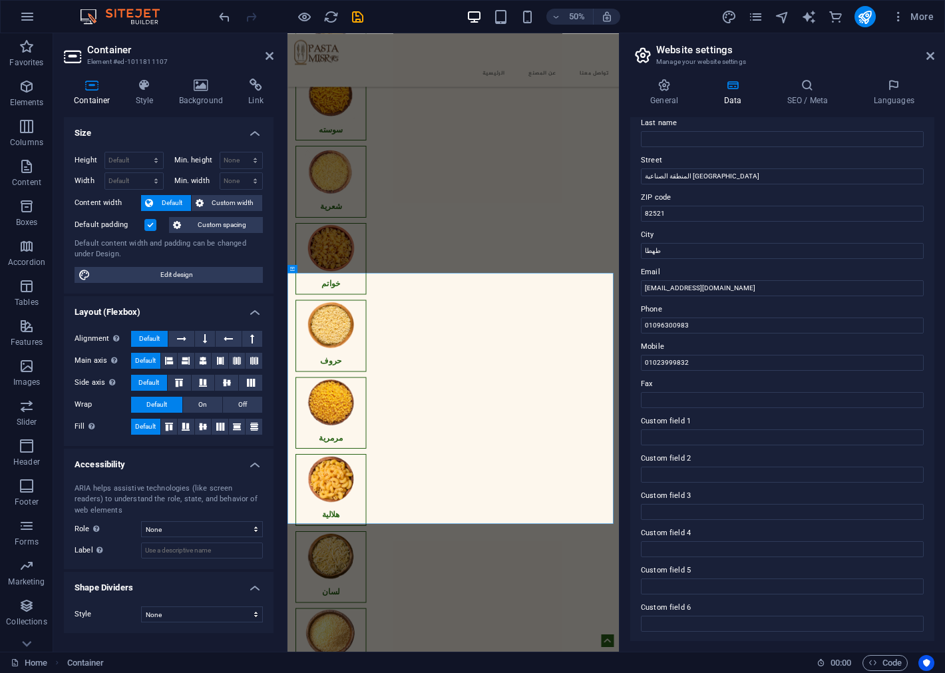
scroll to position [0, 0]
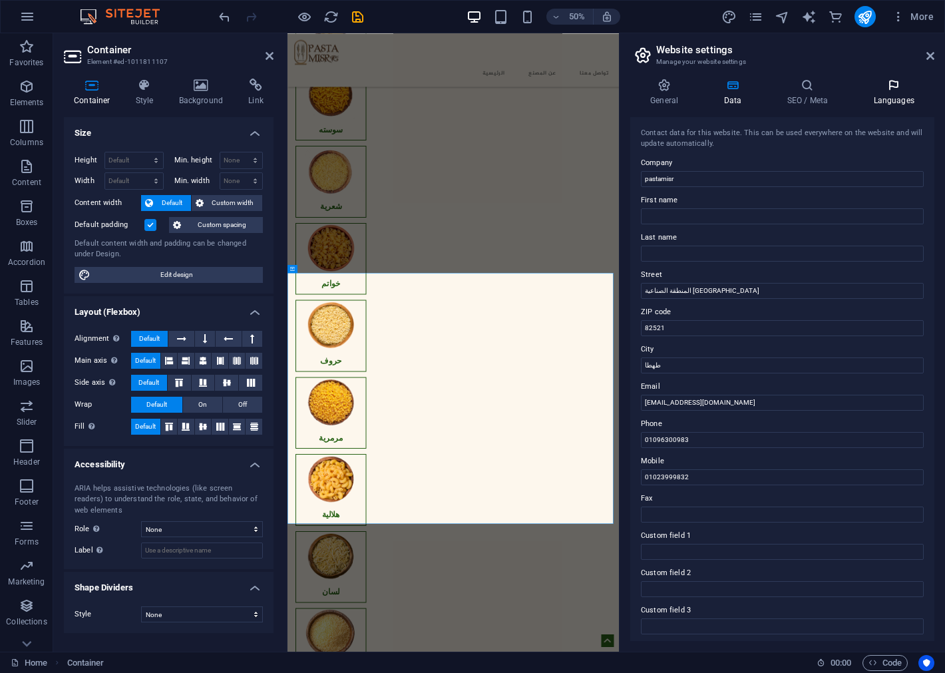
click at [885, 83] on icon at bounding box center [893, 85] width 81 height 13
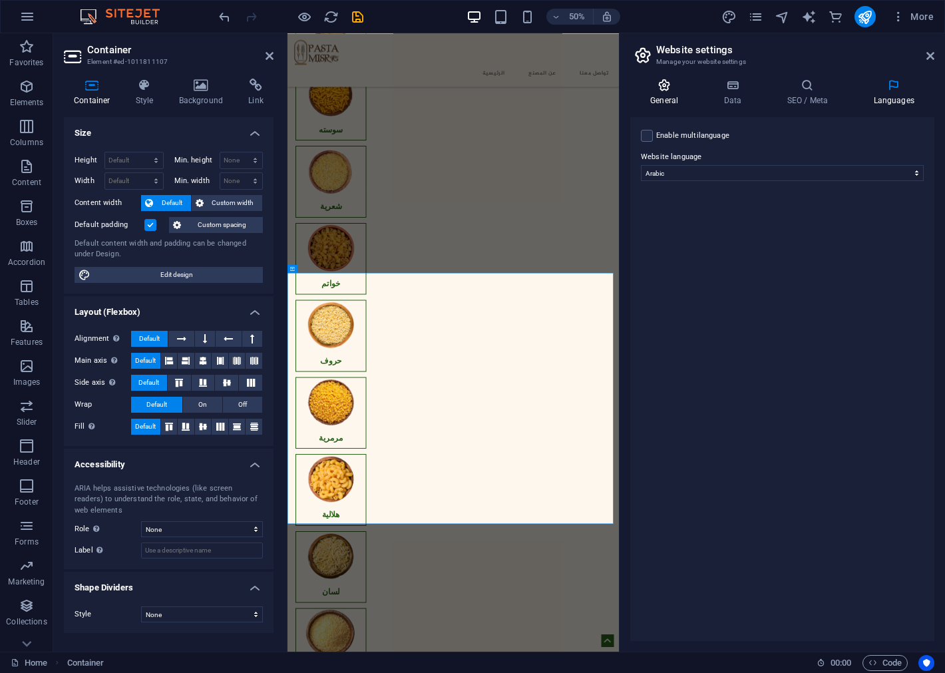
click at [671, 89] on icon at bounding box center [664, 85] width 68 height 13
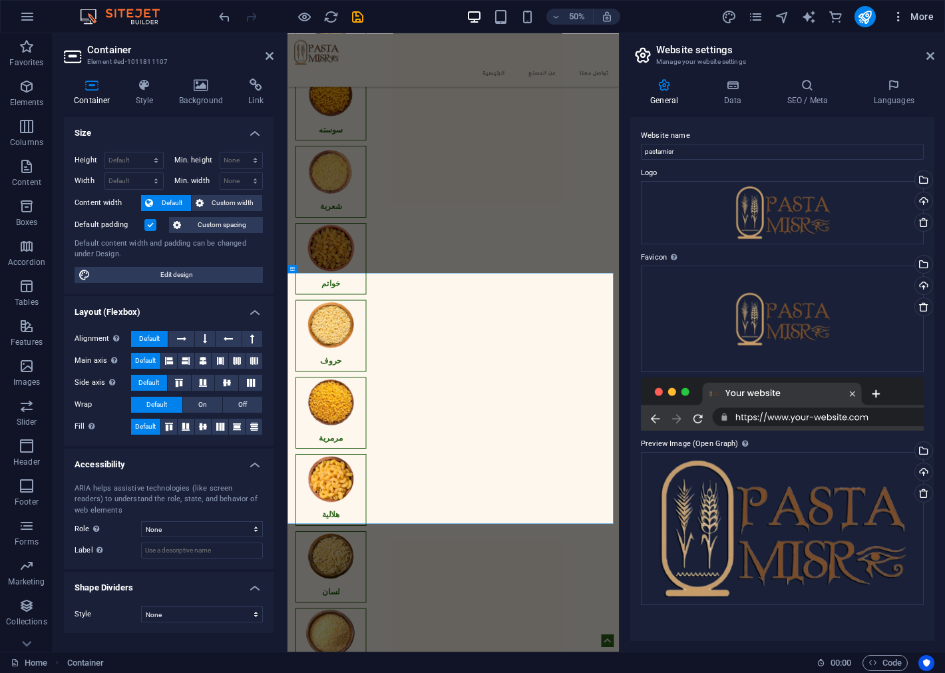
click at [897, 17] on icon "button" at bounding box center [898, 16] width 13 height 13
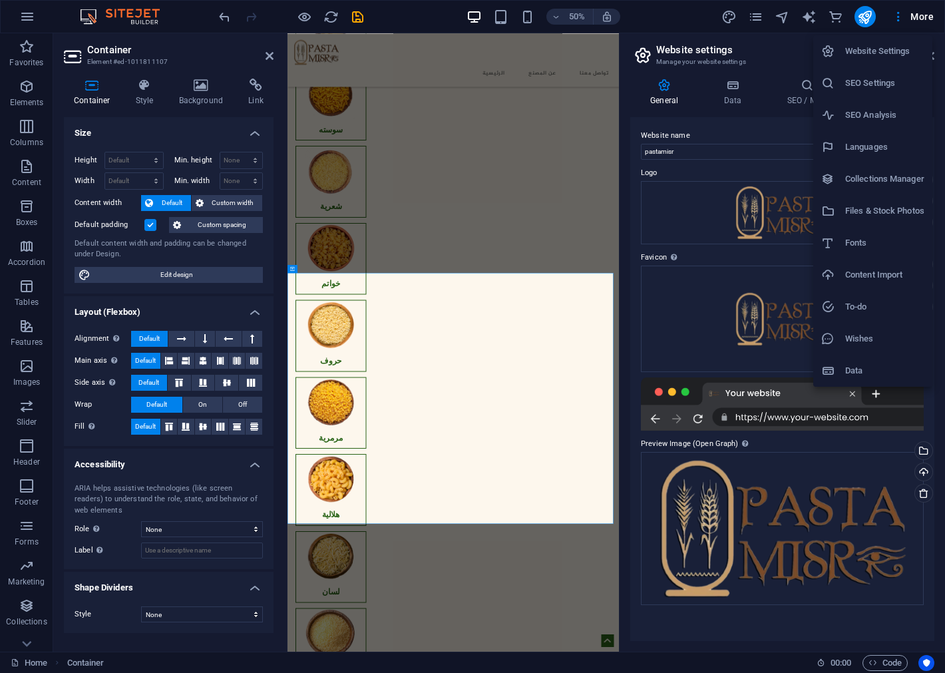
click at [909, 214] on h6 "Files & Stock Photos" at bounding box center [884, 211] width 79 height 16
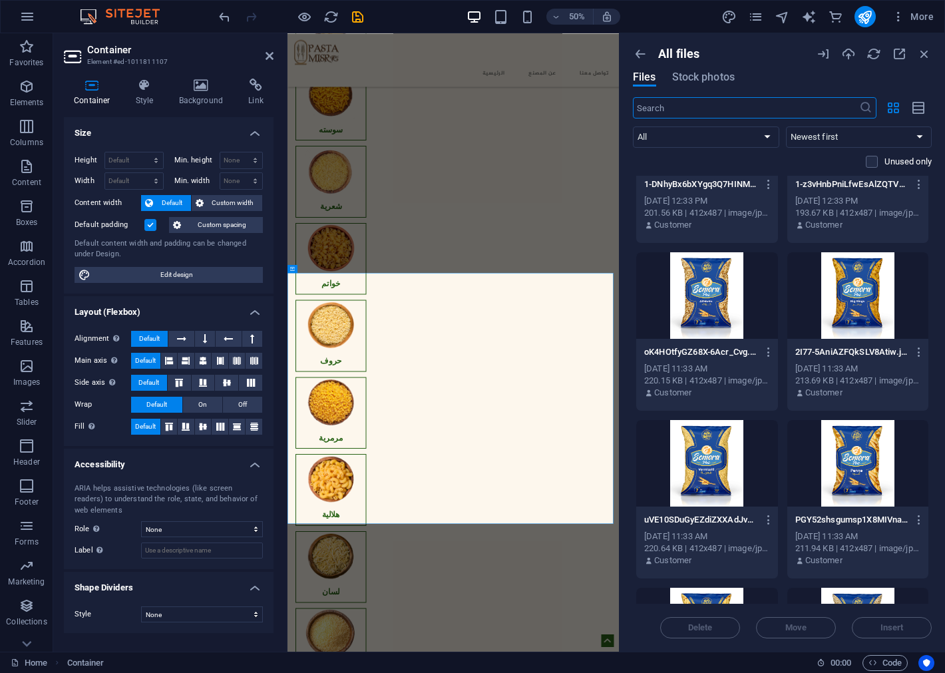
scroll to position [961, 0]
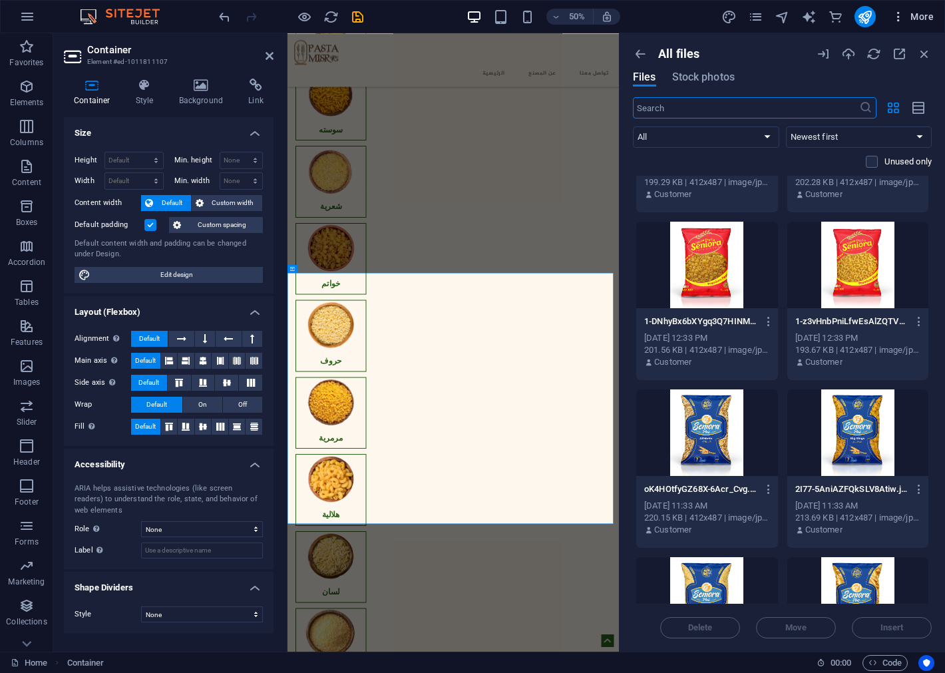
click at [901, 17] on icon "button" at bounding box center [898, 16] width 13 height 13
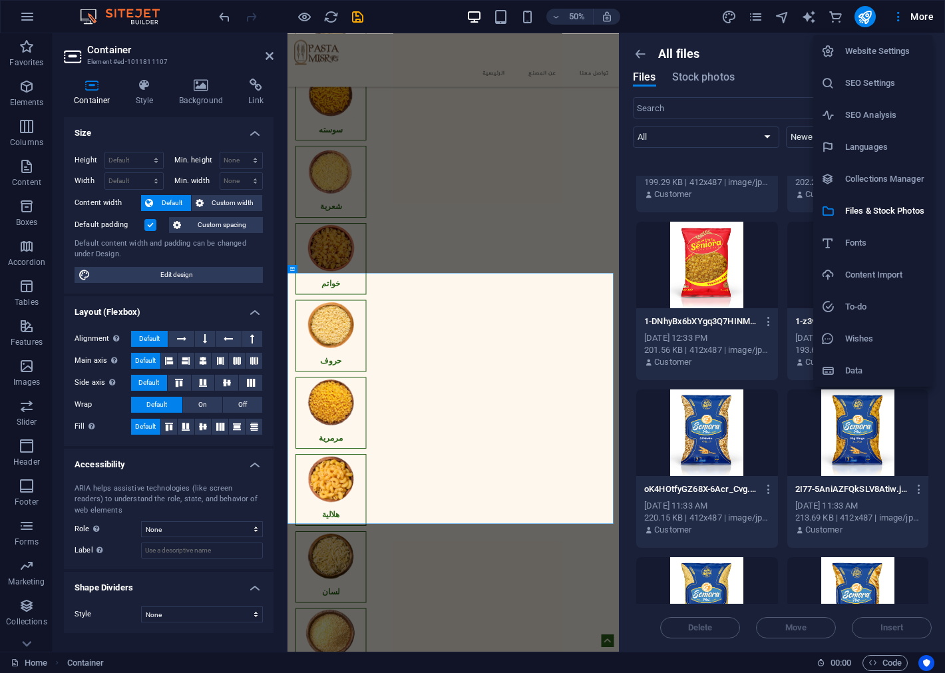
click at [896, 9] on div at bounding box center [472, 336] width 945 height 673
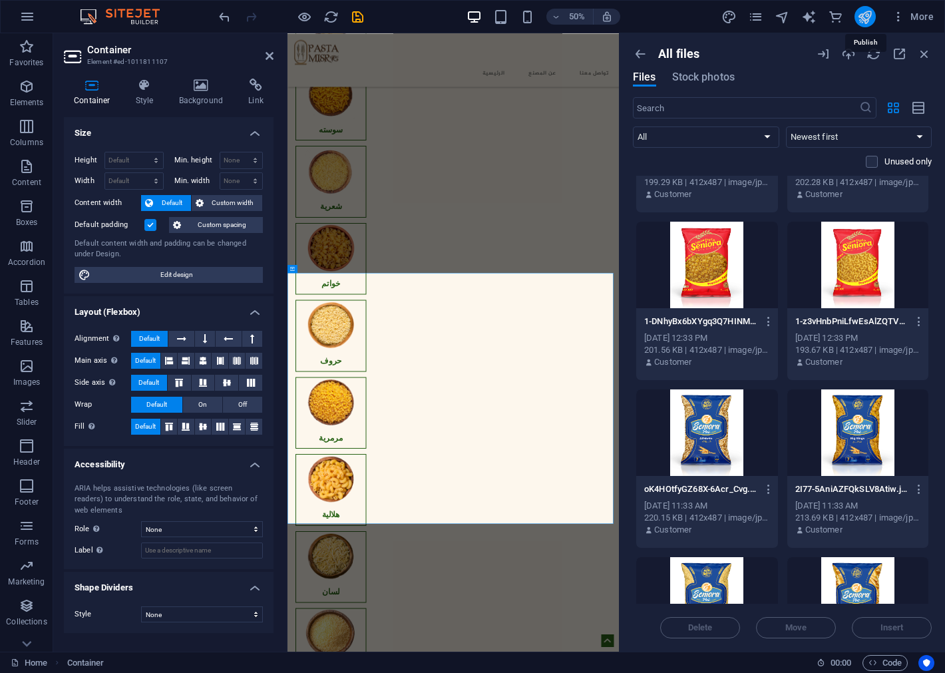
click at [866, 11] on icon "publish" at bounding box center [864, 16] width 15 height 15
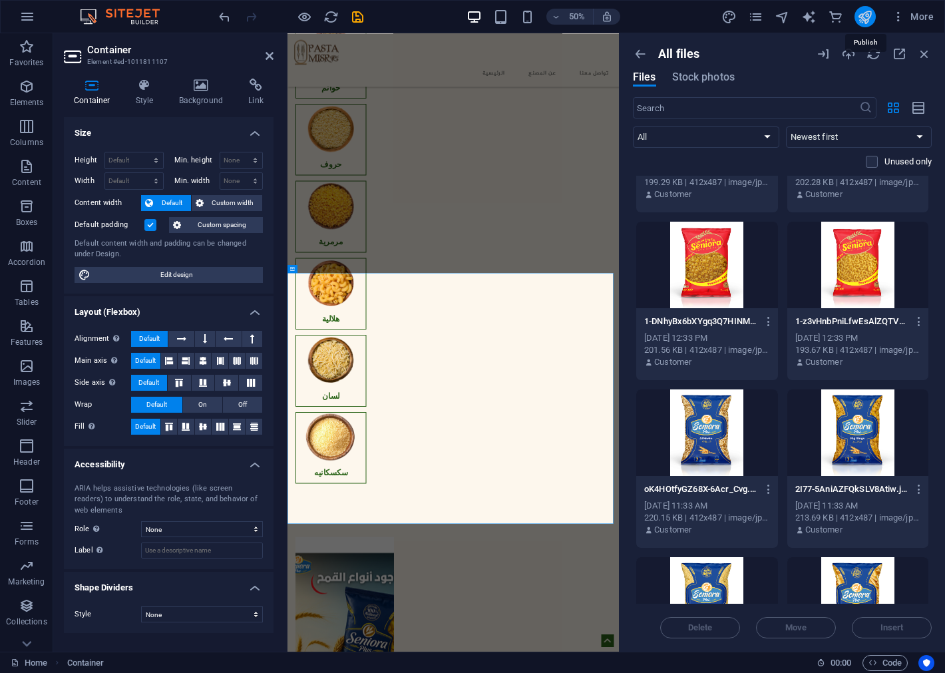
scroll to position [1103, 0]
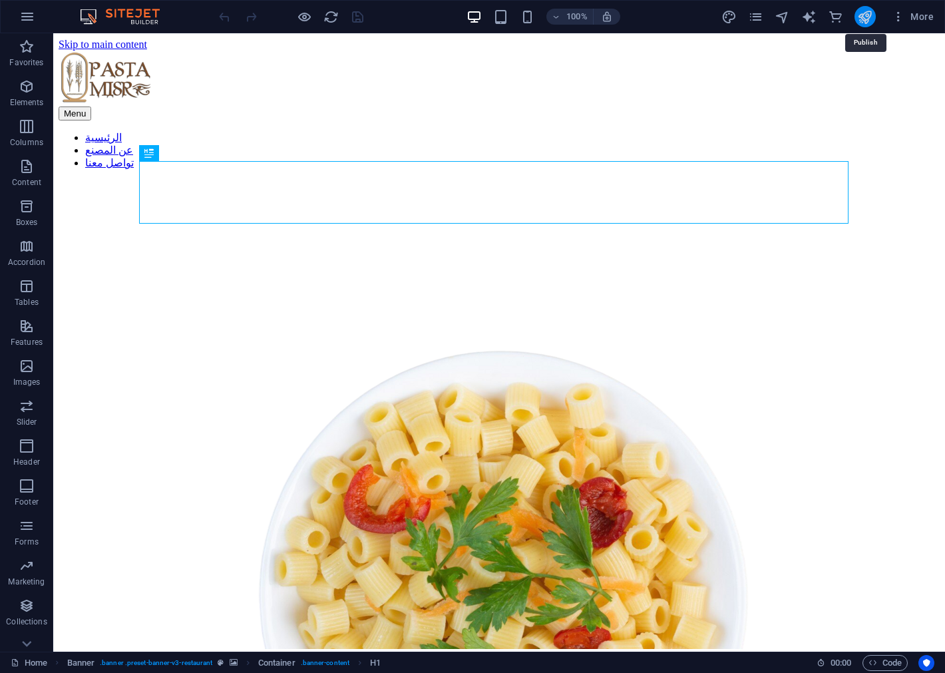
click at [860, 13] on icon "publish" at bounding box center [864, 16] width 15 height 15
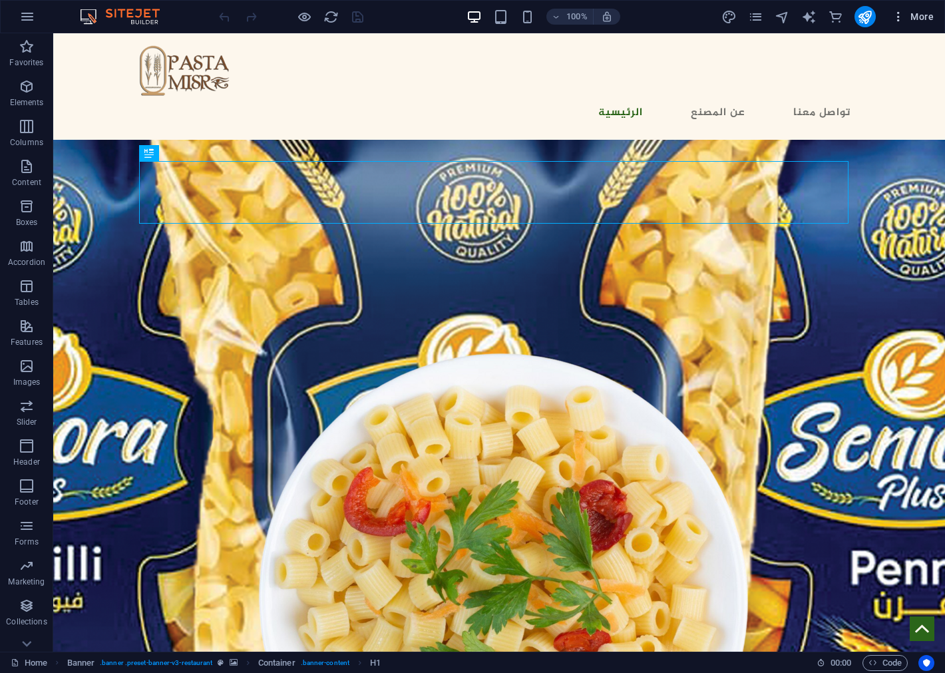
drag, startPoint x: 864, startPoint y: 15, endPoint x: 896, endPoint y: 15, distance: 32.6
click at [896, 15] on icon "button" at bounding box center [898, 16] width 13 height 13
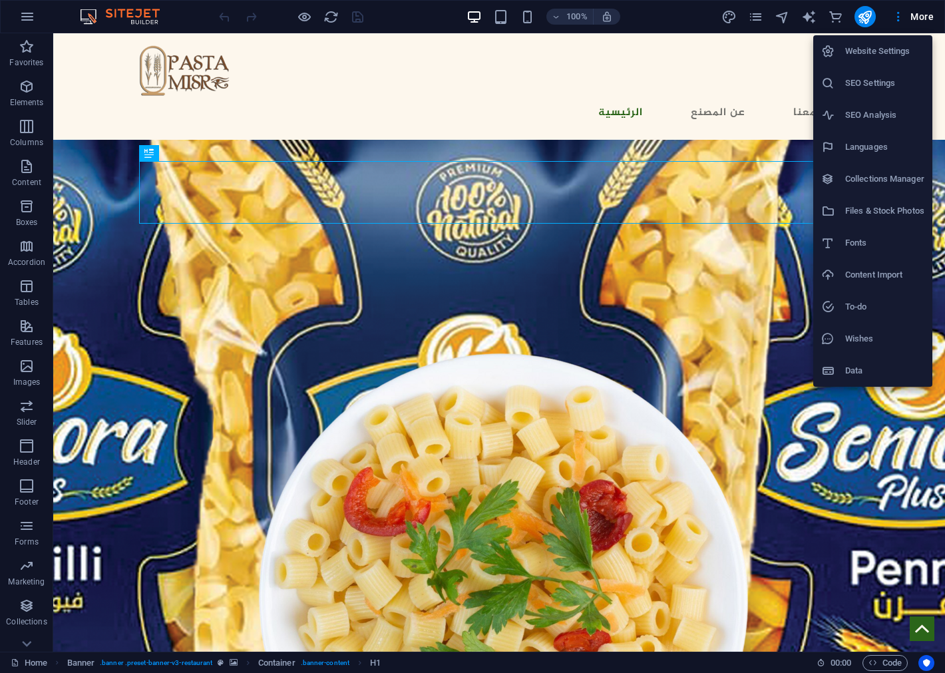
click at [880, 17] on div at bounding box center [472, 336] width 945 height 673
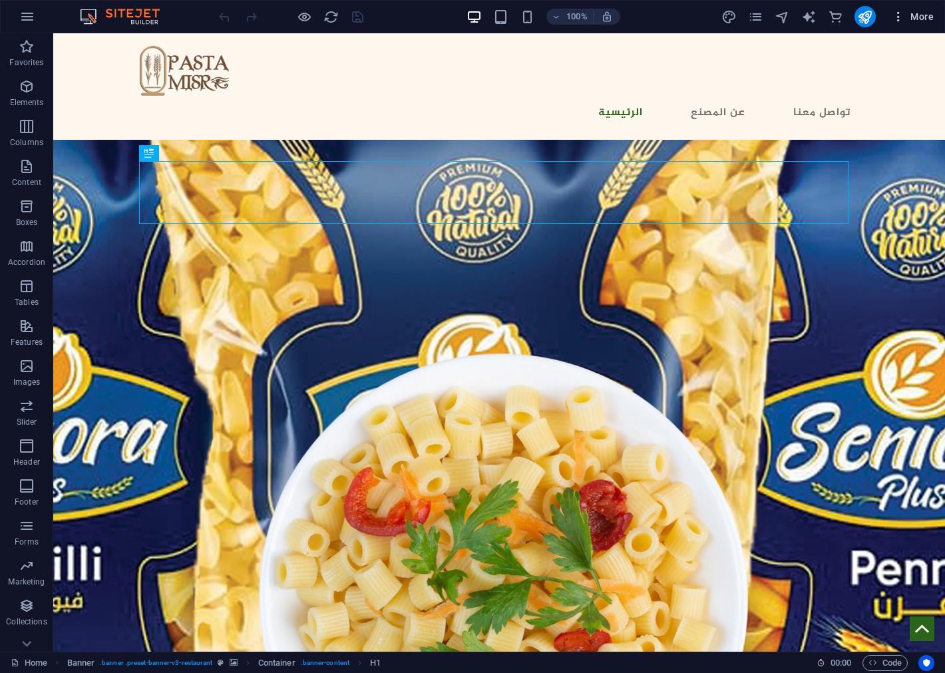
click at [898, 15] on icon "button" at bounding box center [898, 16] width 13 height 13
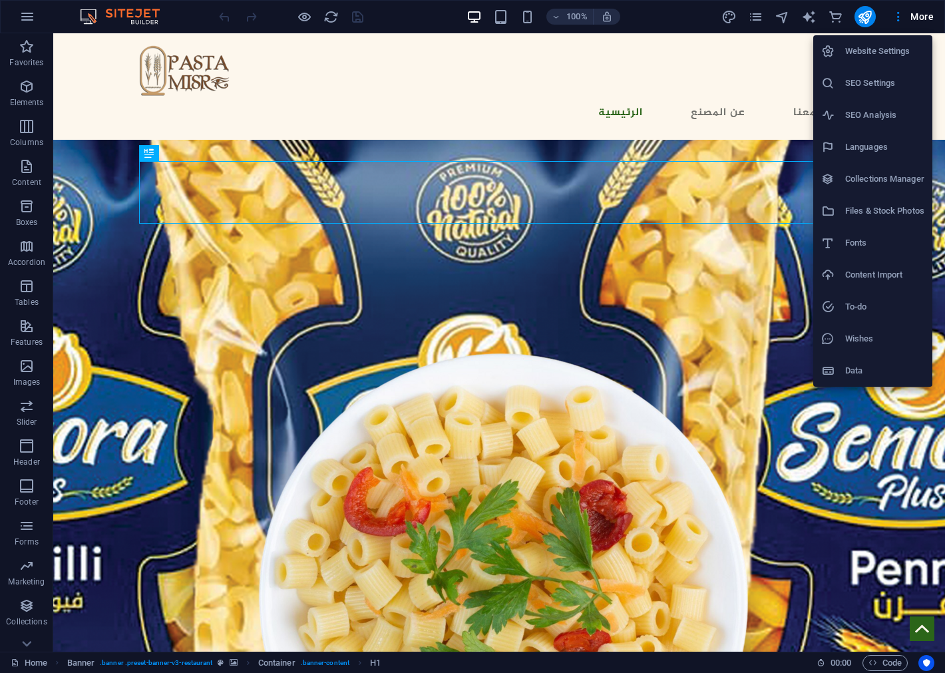
click at [897, 43] on h6 "Website Settings" at bounding box center [884, 51] width 79 height 16
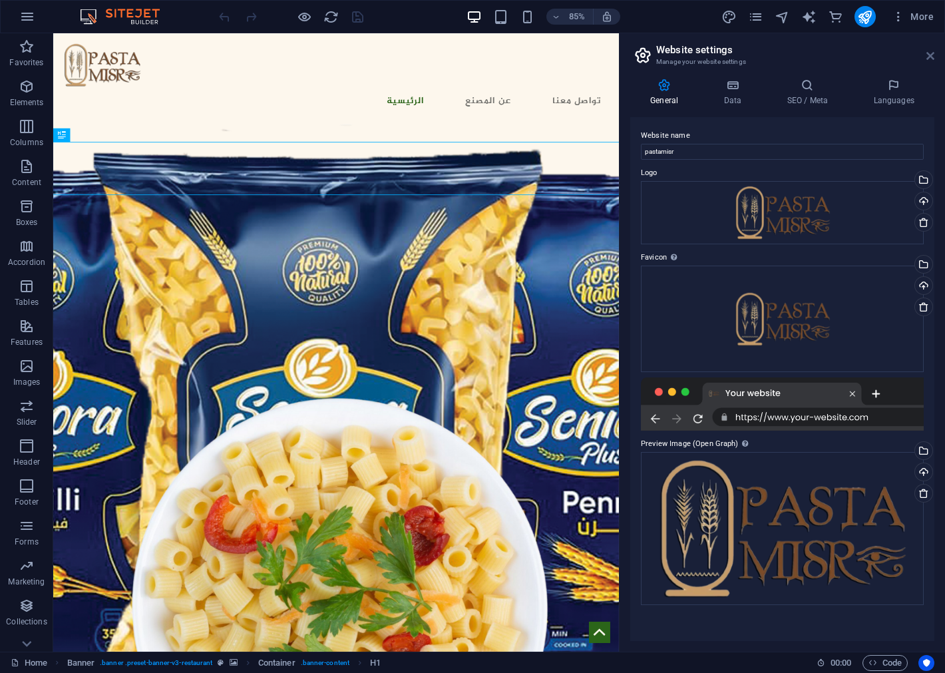
click at [927, 55] on icon at bounding box center [930, 56] width 8 height 11
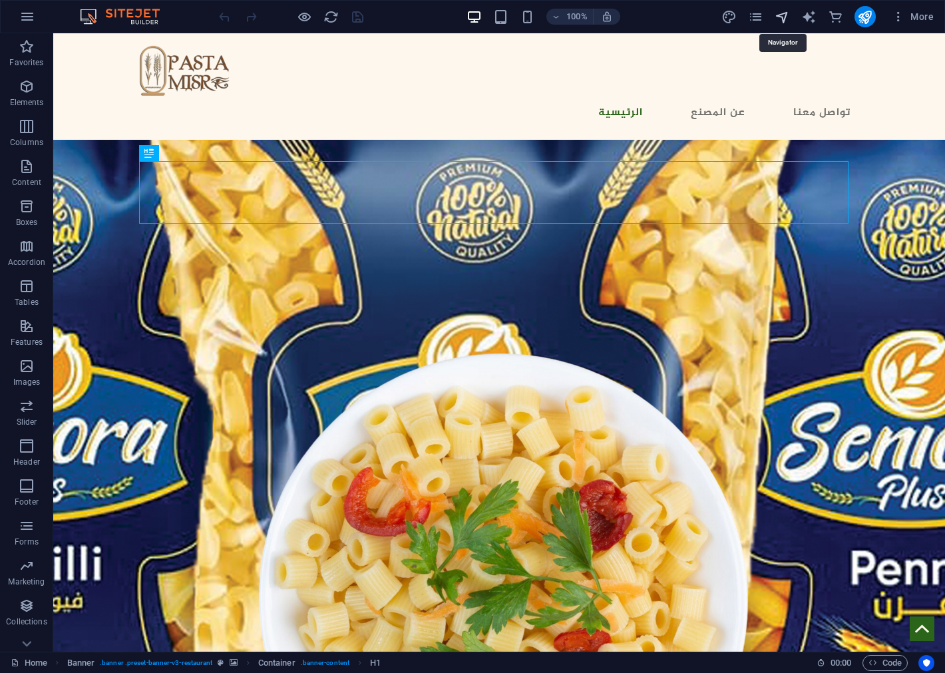
click at [783, 19] on icon "navigator" at bounding box center [781, 16] width 15 height 15
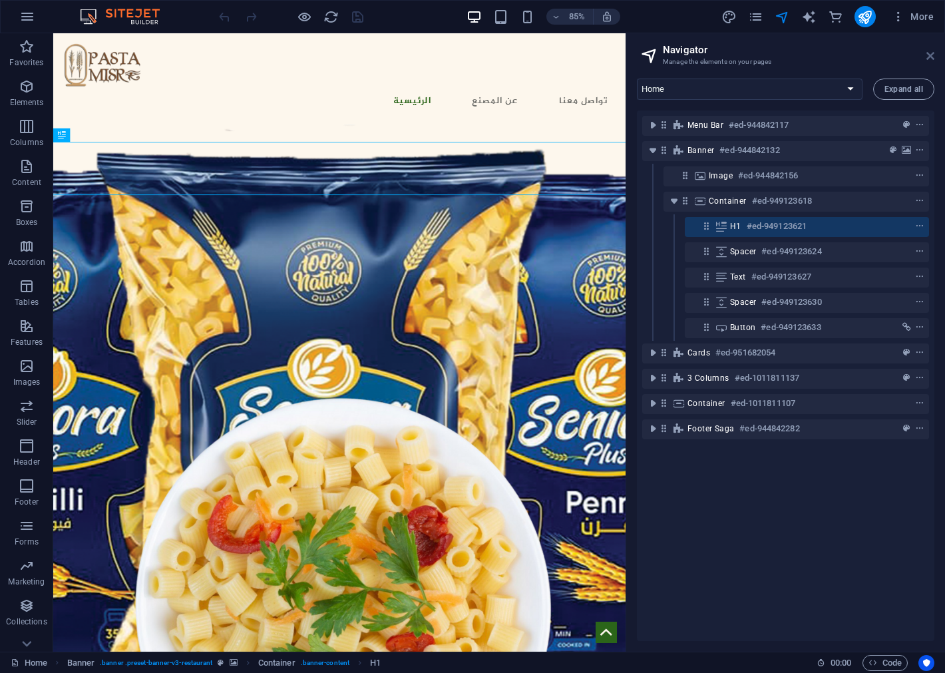
click at [932, 57] on icon at bounding box center [930, 56] width 8 height 11
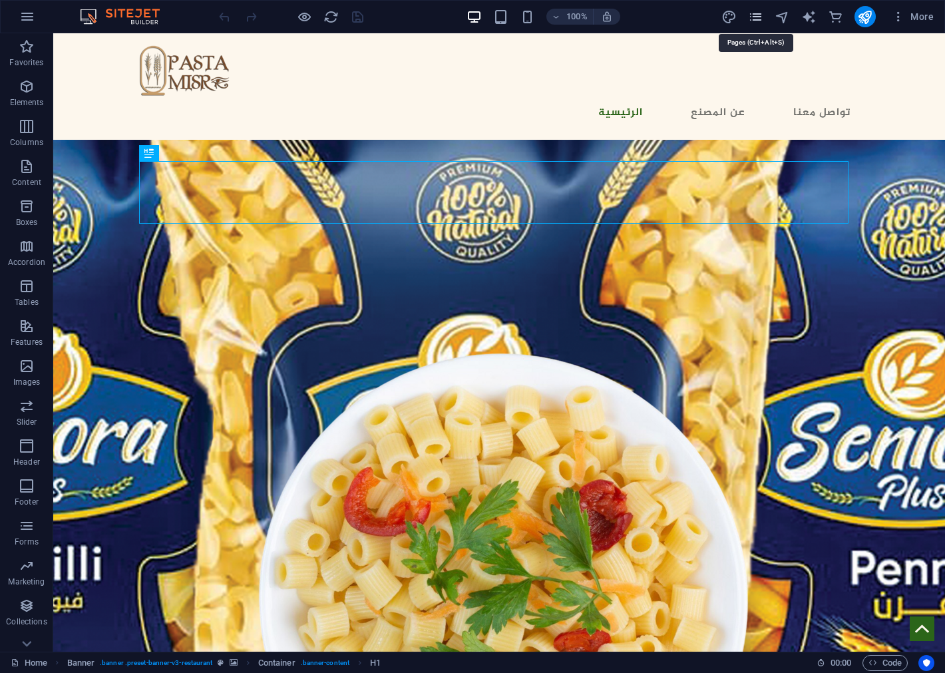
click at [762, 16] on icon "pages" at bounding box center [755, 16] width 15 height 15
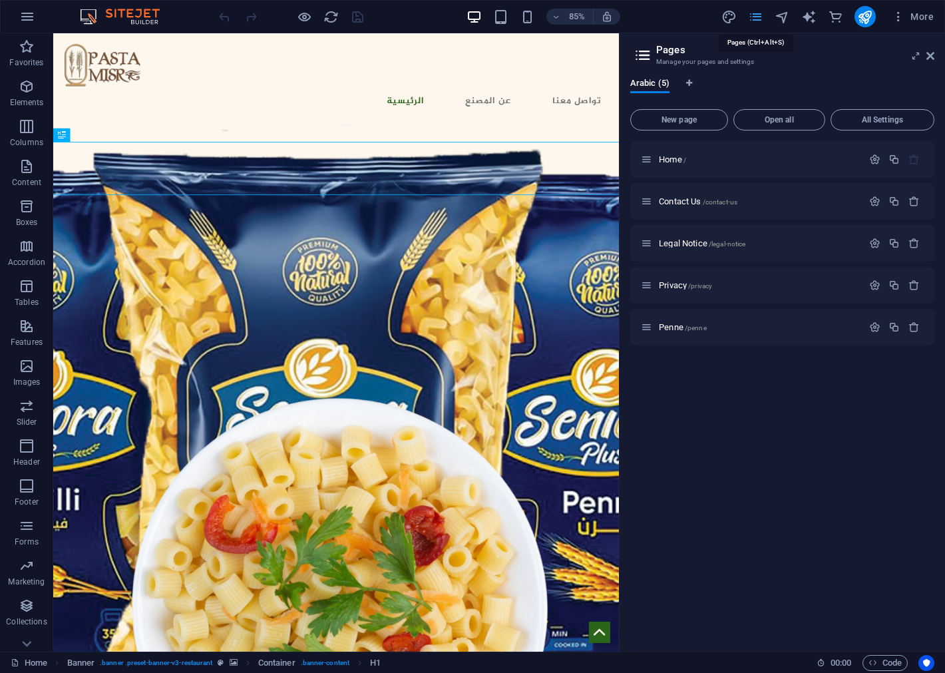
click at [755, 15] on icon "pages" at bounding box center [755, 16] width 15 height 15
click at [932, 54] on icon at bounding box center [930, 56] width 8 height 11
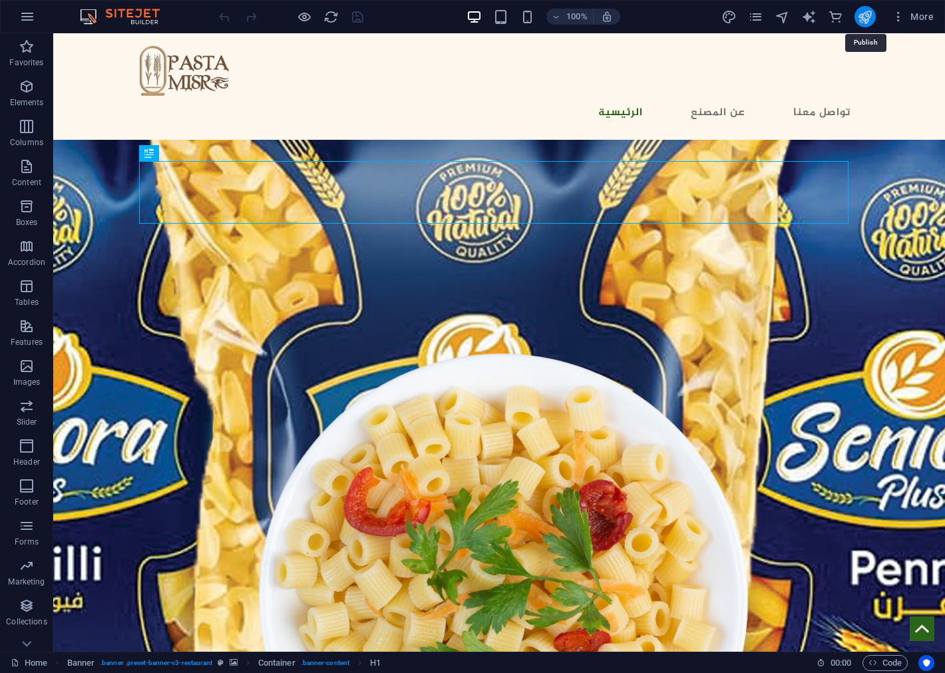
click at [860, 18] on icon "publish" at bounding box center [864, 16] width 15 height 15
click at [916, 18] on span "More" at bounding box center [913, 16] width 42 height 13
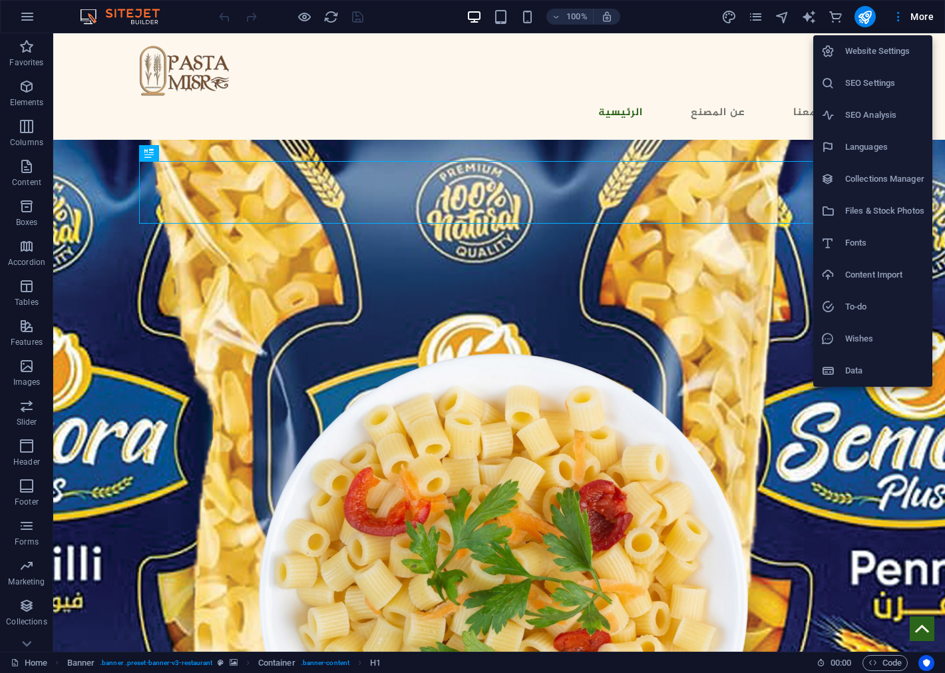
click at [895, 45] on h6 "Website Settings" at bounding box center [884, 51] width 79 height 16
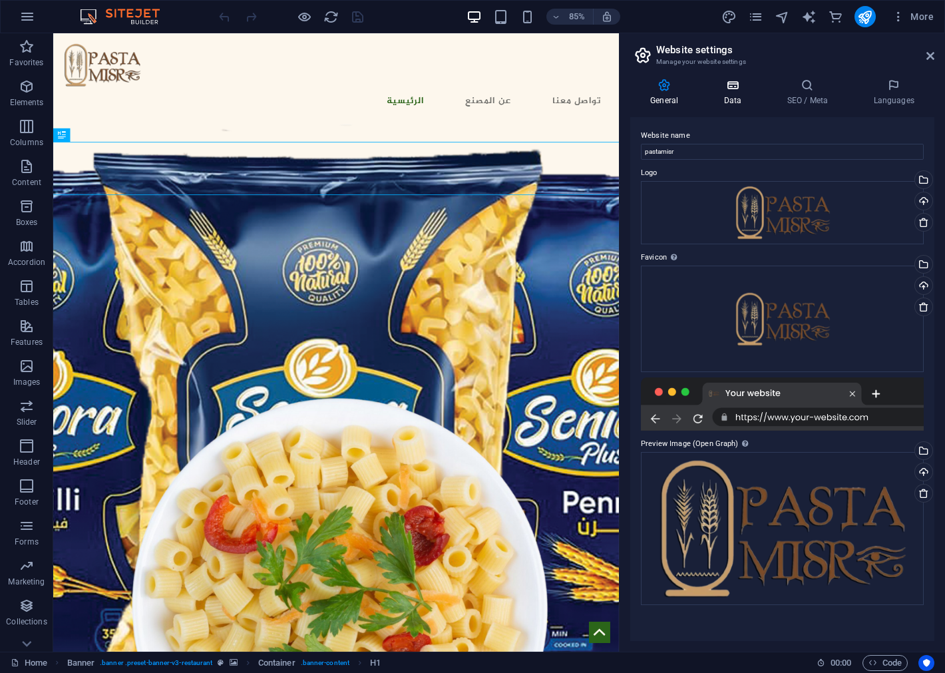
click at [733, 88] on icon at bounding box center [732, 85] width 58 height 13
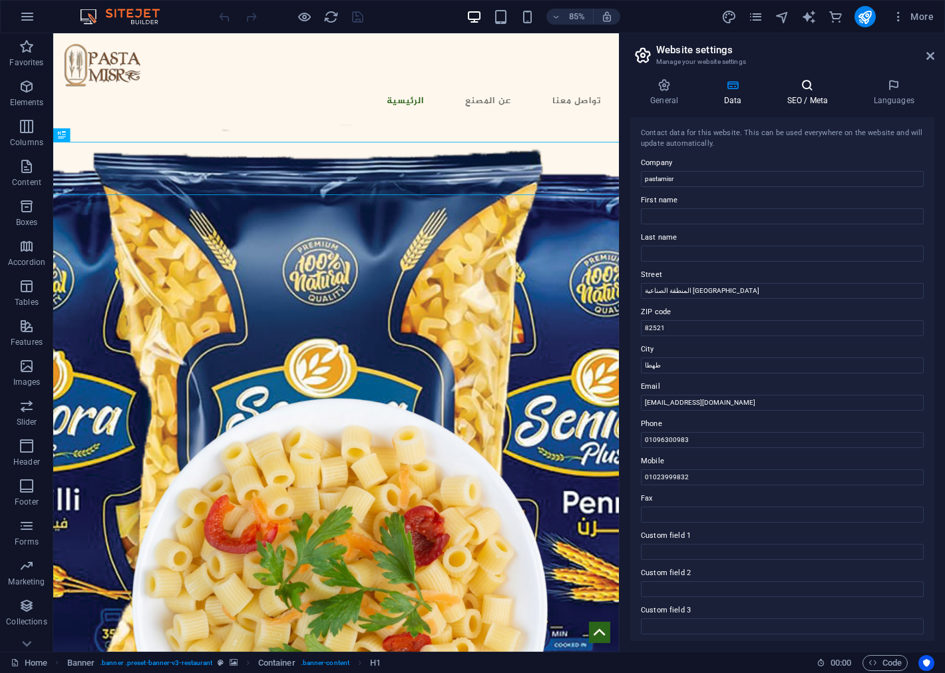
click at [800, 88] on icon at bounding box center [806, 85] width 81 height 13
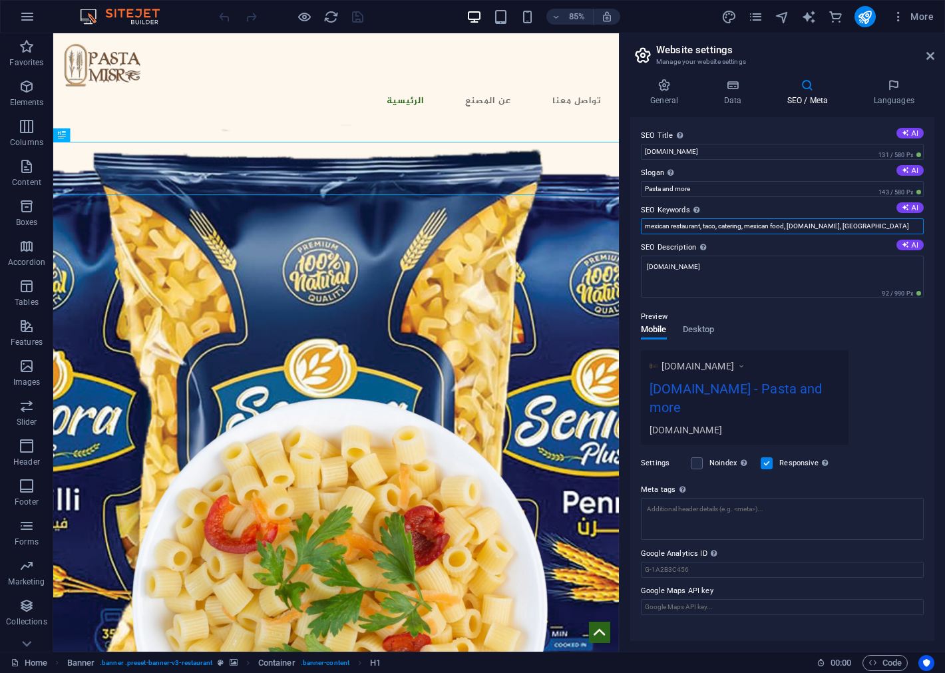
drag, startPoint x: 925, startPoint y: 255, endPoint x: 693, endPoint y: 250, distance: 232.2
click at [732, 226] on input "mexican restaurant, taco, catering, mexican food, pastamisr.com, Berlin" at bounding box center [782, 226] width 283 height 16
click at [903, 209] on icon at bounding box center [904, 207] width 7 height 7
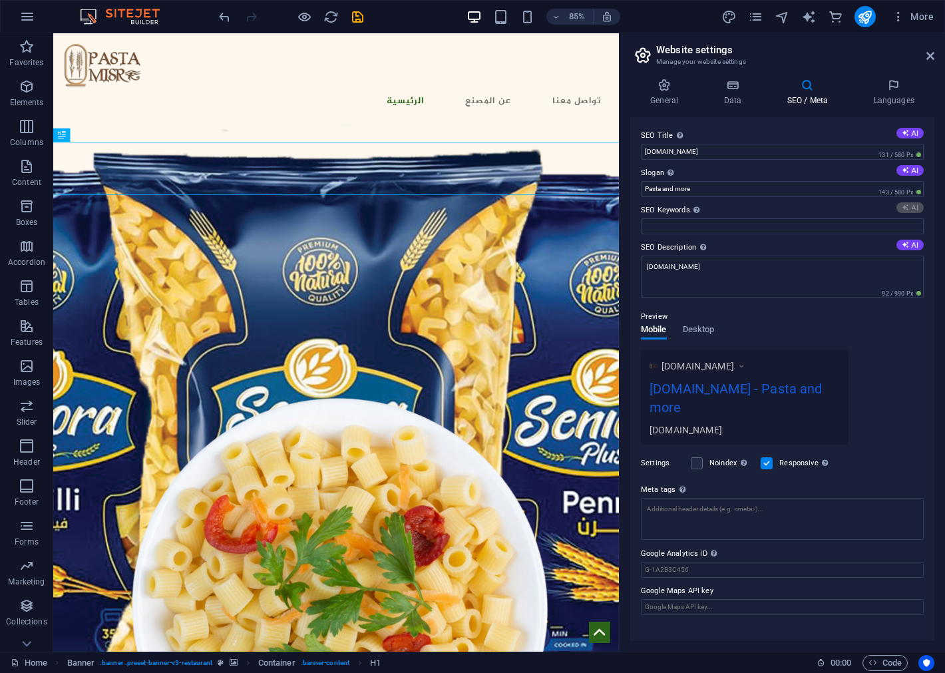
type input "مكرونة سنيورا, شركة باستا مصر, جودة المكرونة, صناعة المكرونة, منتجات صحية, طهطا"
click at [654, 83] on icon at bounding box center [664, 85] width 68 height 13
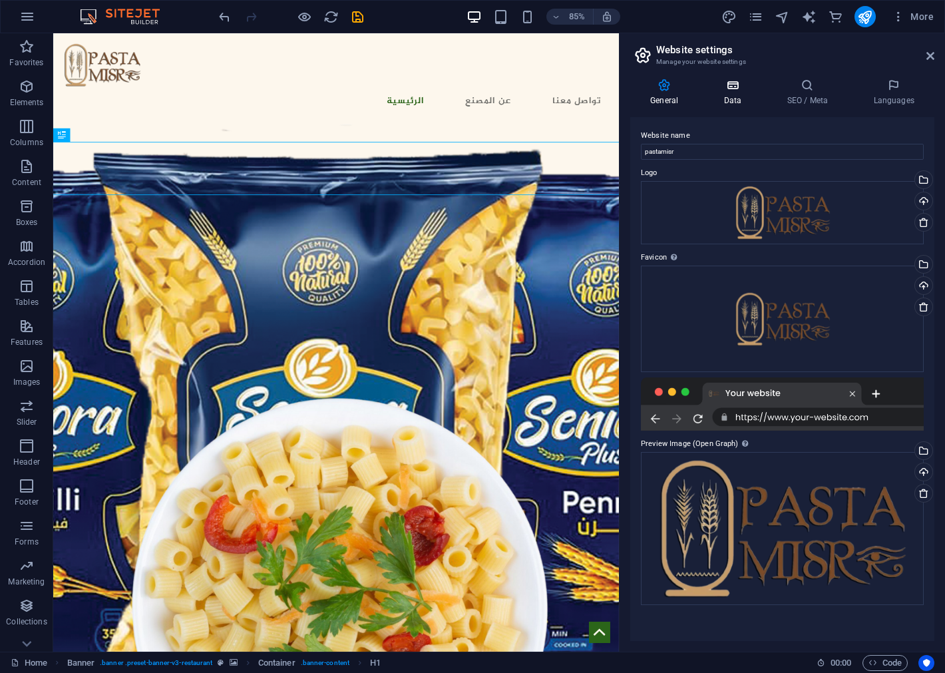
click at [715, 83] on icon at bounding box center [732, 85] width 58 height 13
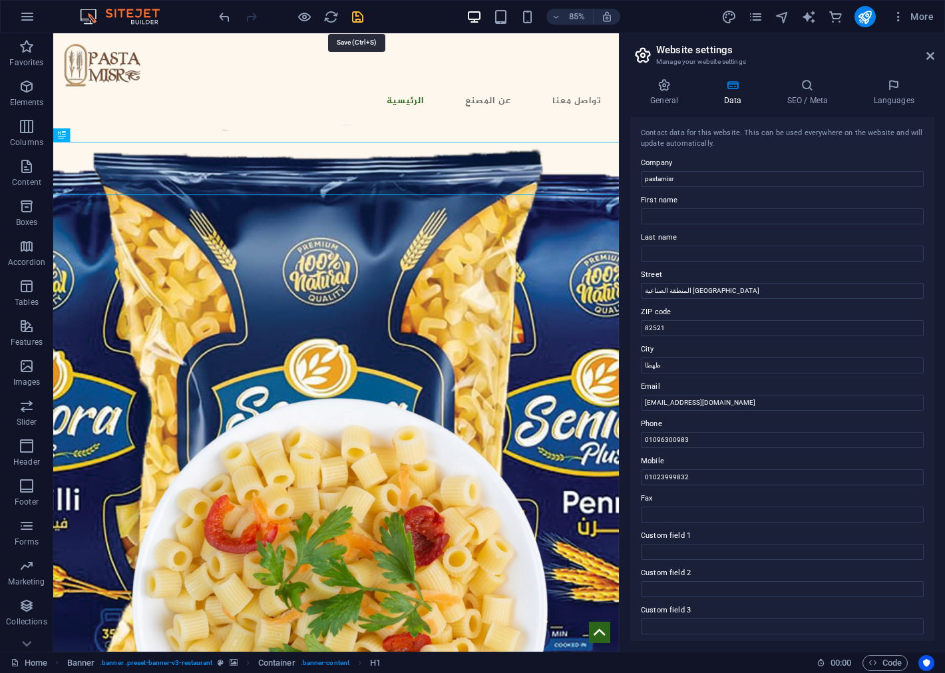
click at [354, 13] on icon "save" at bounding box center [357, 16] width 15 height 15
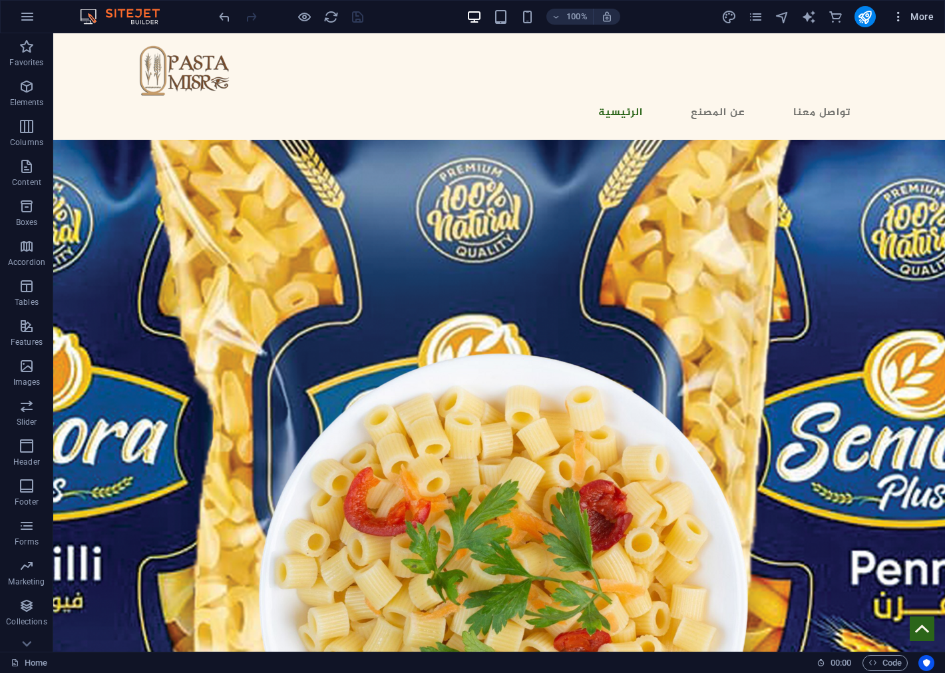
click at [897, 13] on icon "button" at bounding box center [898, 16] width 13 height 13
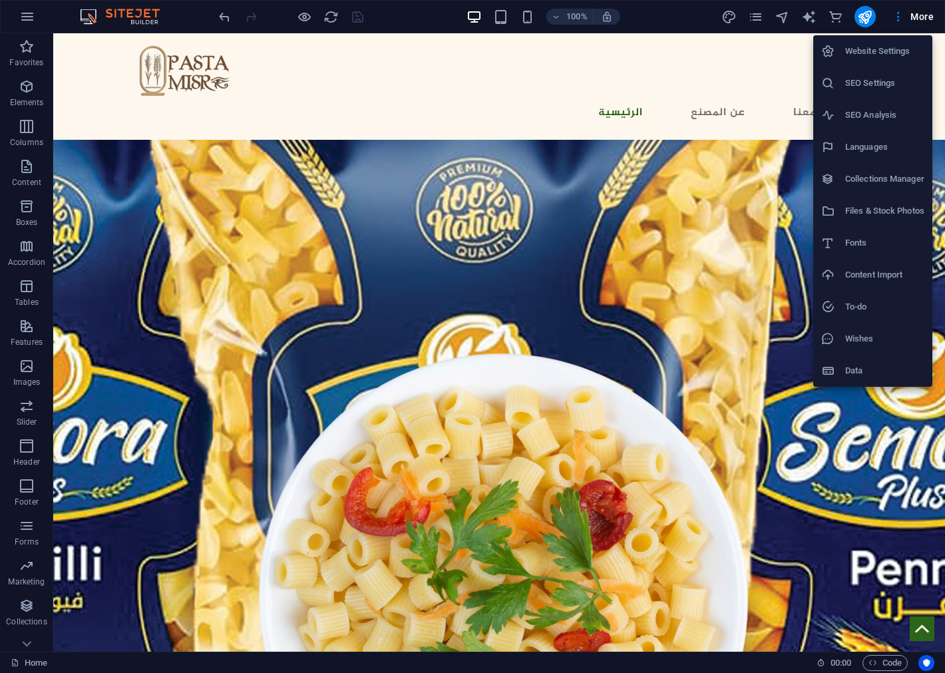
click at [876, 210] on h6 "Files & Stock Photos" at bounding box center [884, 211] width 79 height 16
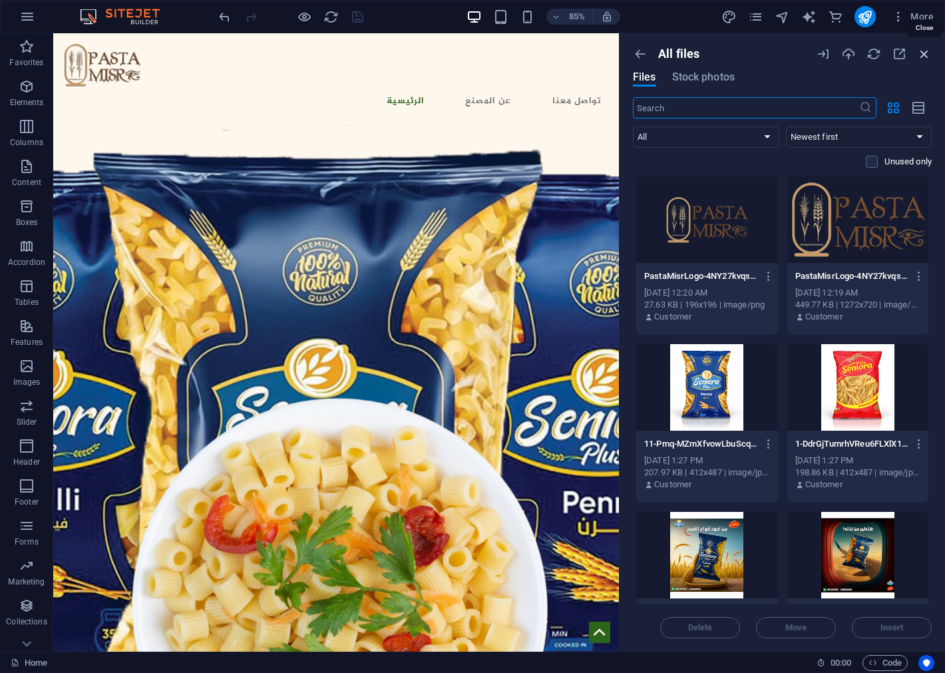
click at [922, 50] on icon "button" at bounding box center [924, 54] width 15 height 15
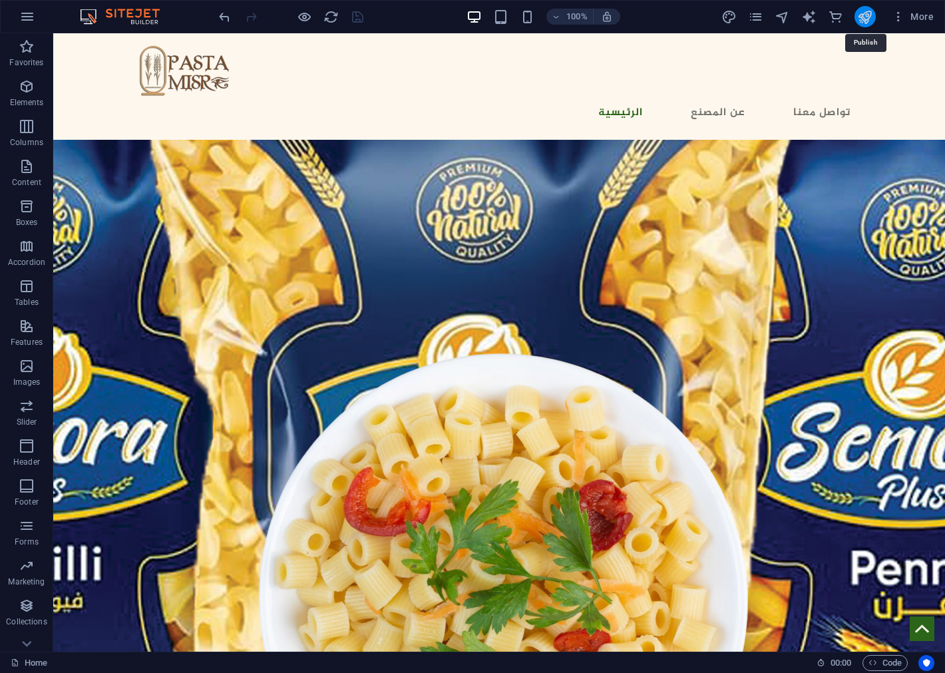
click at [866, 15] on icon "publish" at bounding box center [864, 16] width 15 height 15
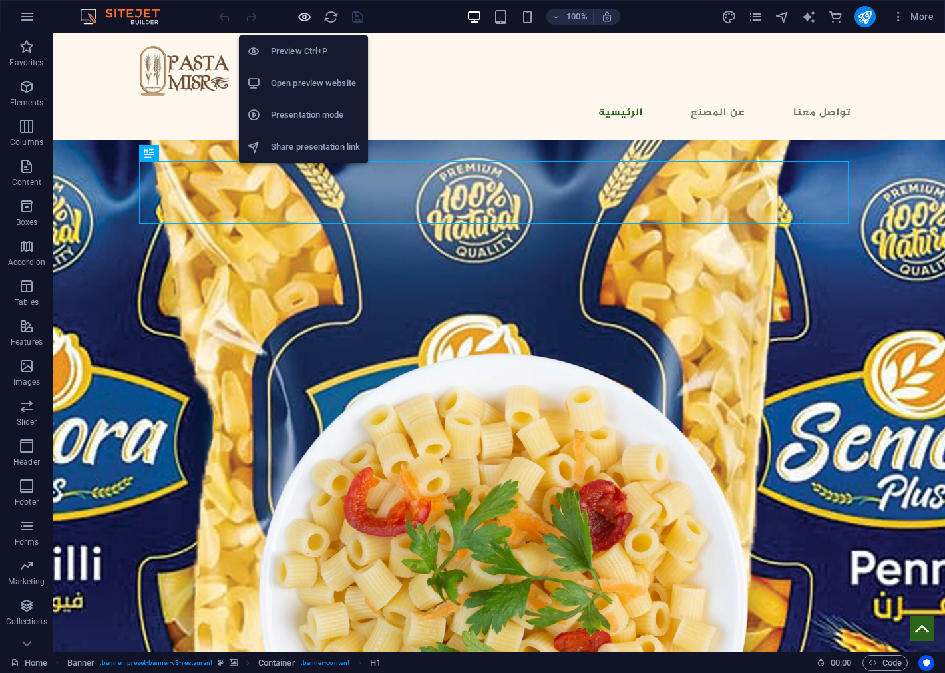
click at [301, 15] on icon "button" at bounding box center [304, 16] width 15 height 15
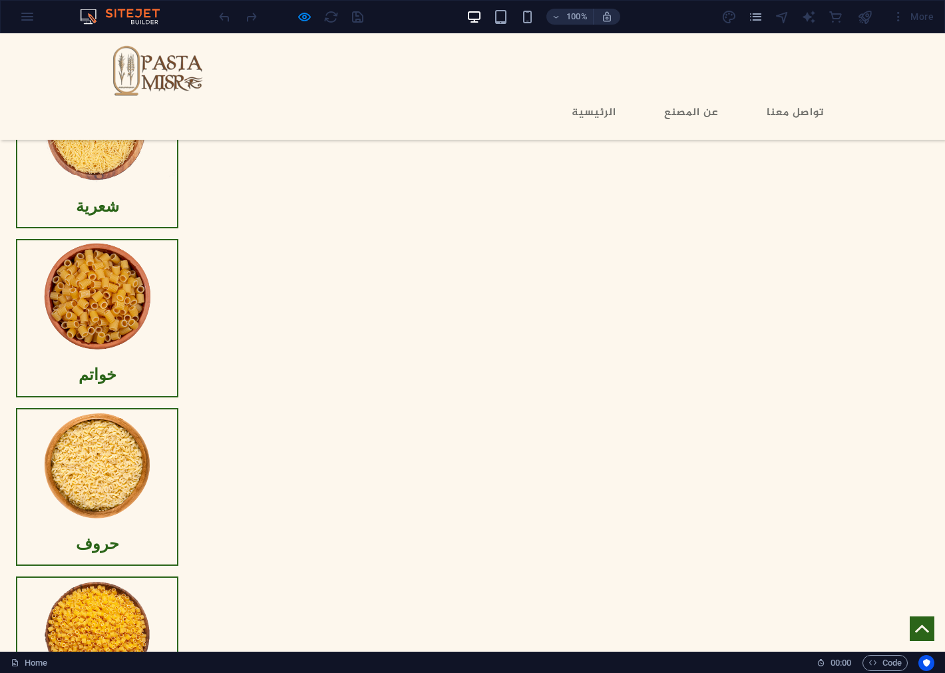
scroll to position [1256, 0]
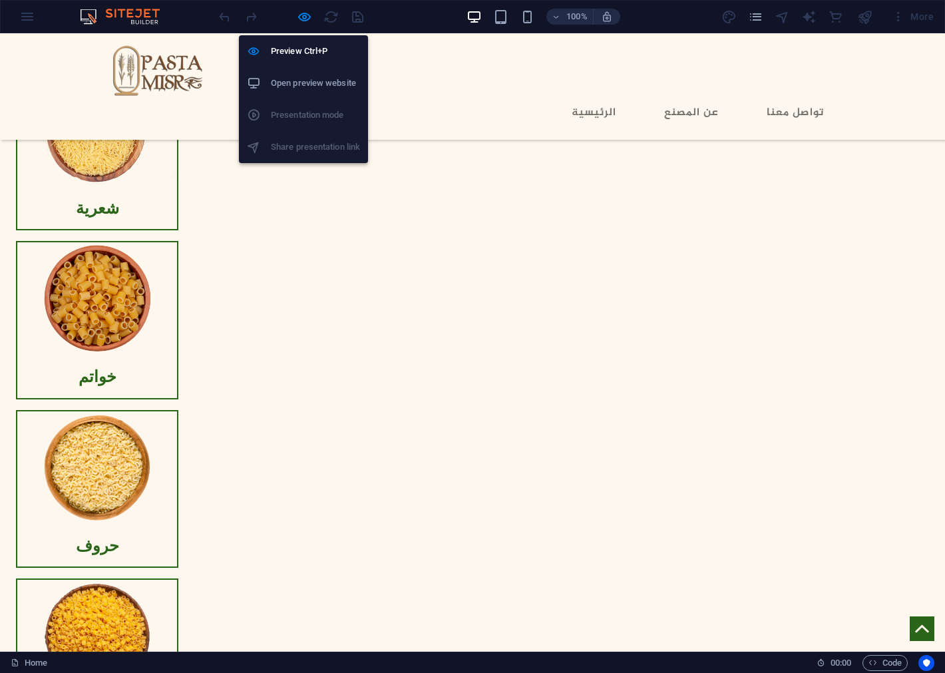
click at [305, 84] on h6 "Open preview website" at bounding box center [315, 83] width 89 height 16
